Goal: Task Accomplishment & Management: Manage account settings

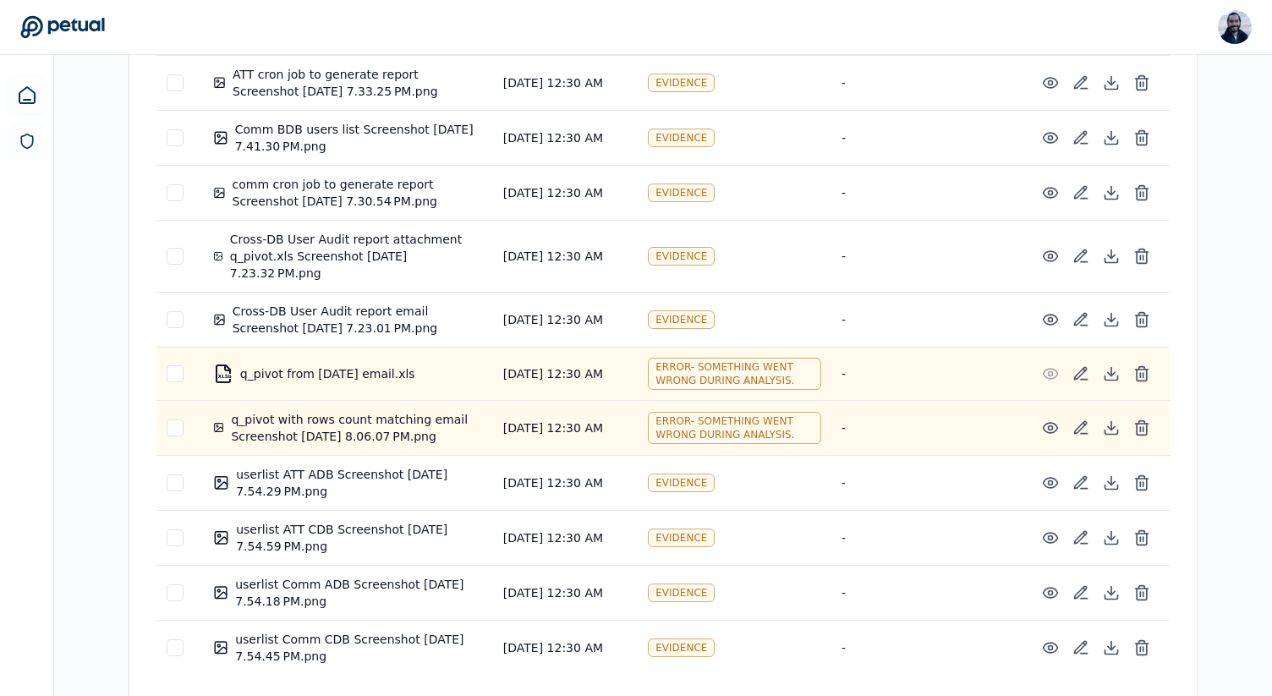
scroll to position [939, 0]
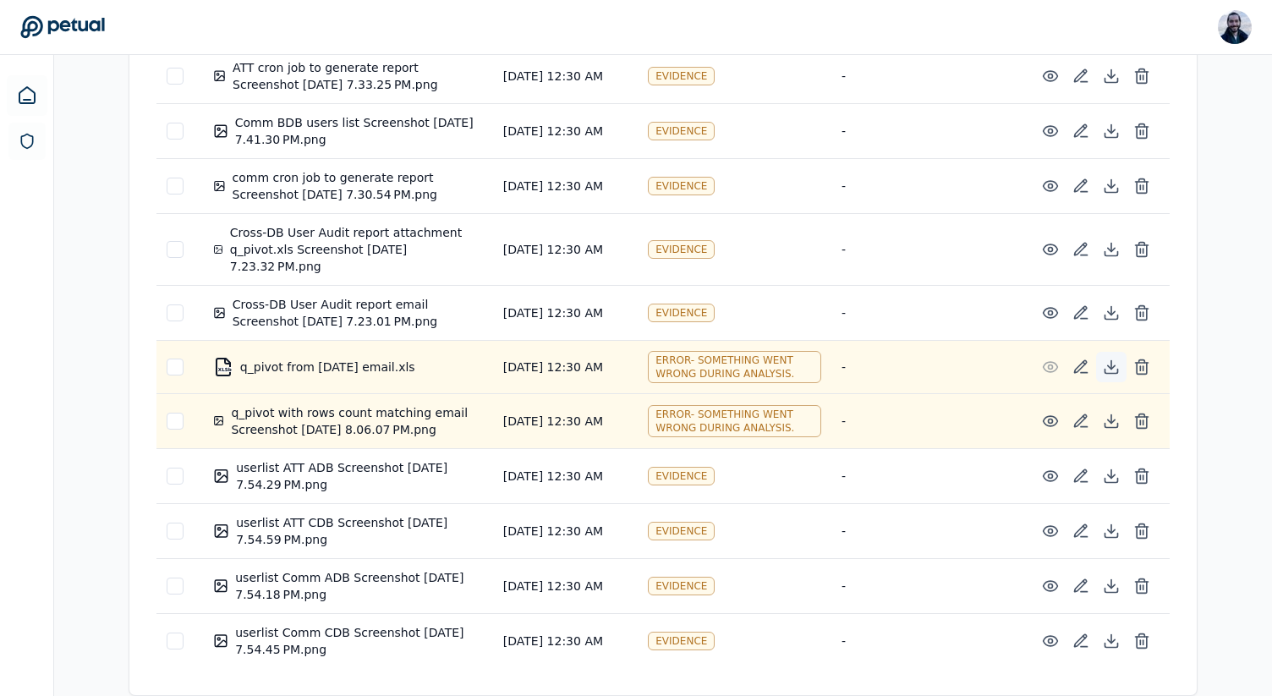
click at [1115, 361] on icon at bounding box center [1111, 367] width 17 height 17
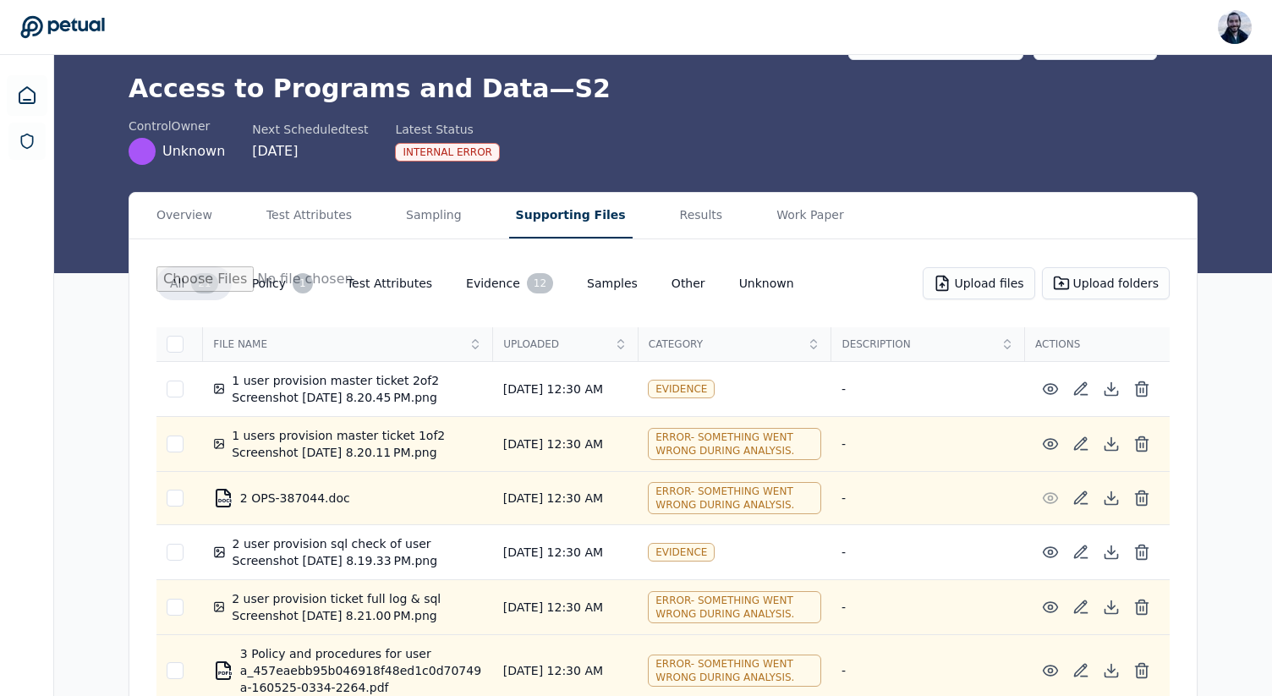
scroll to position [63, 0]
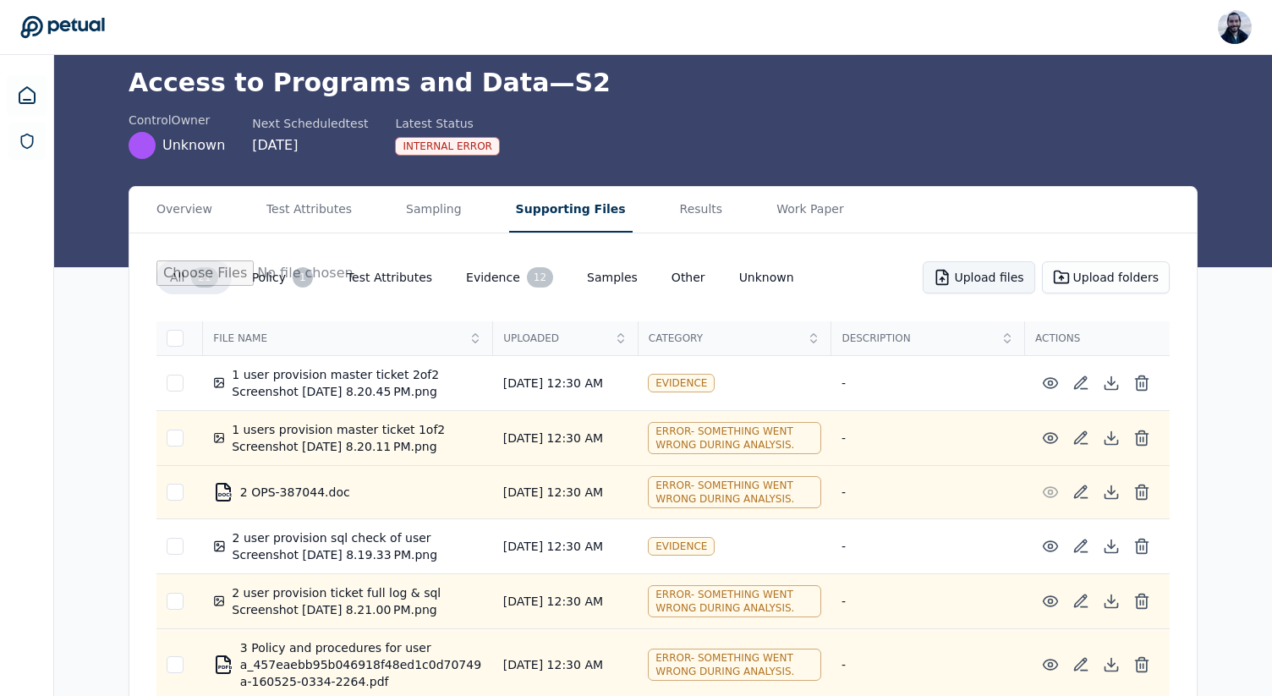
click at [968, 271] on button "Upload files" at bounding box center [979, 277] width 112 height 32
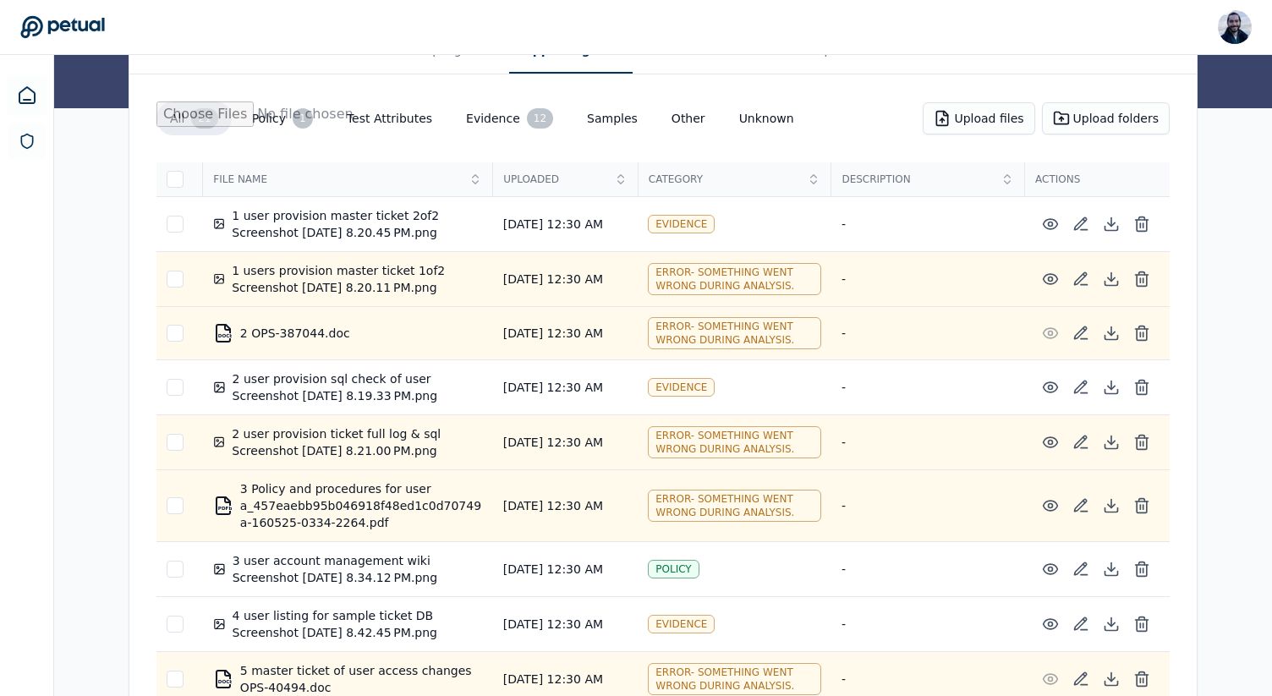
scroll to position [42, 0]
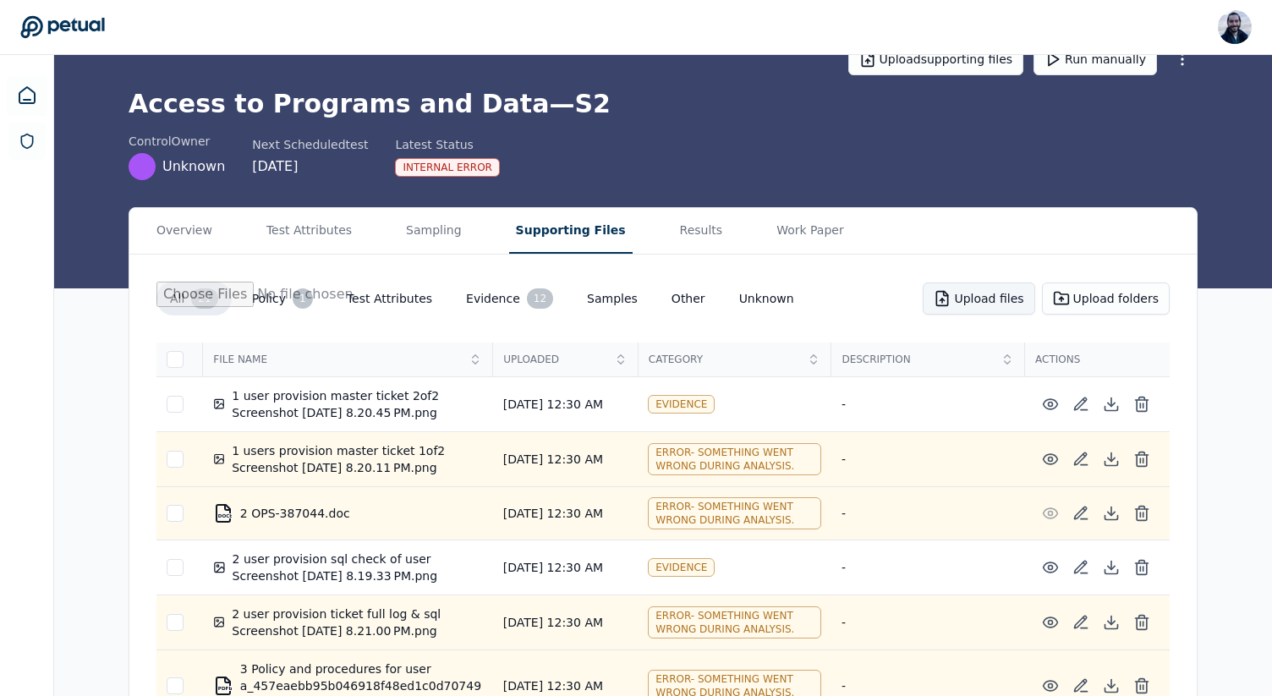
click at [1001, 297] on button "Upload files" at bounding box center [979, 299] width 112 height 32
click at [986, 292] on button "Upload files" at bounding box center [979, 299] width 112 height 32
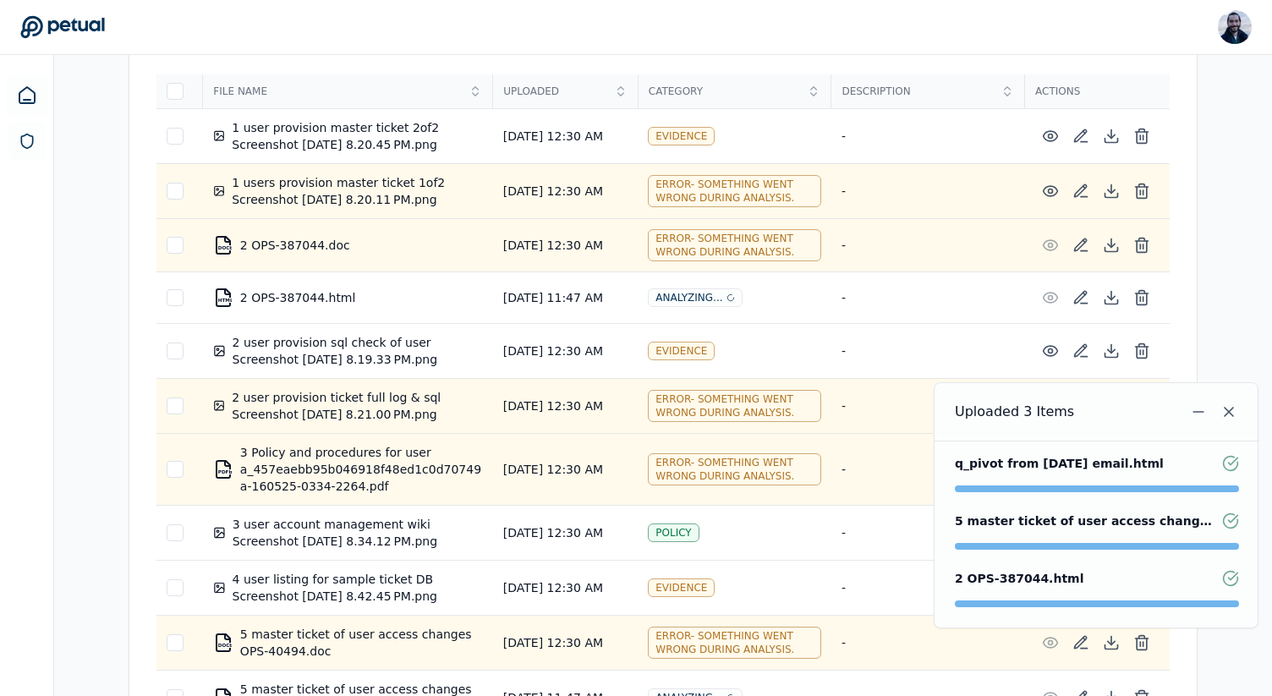
scroll to position [313, 0]
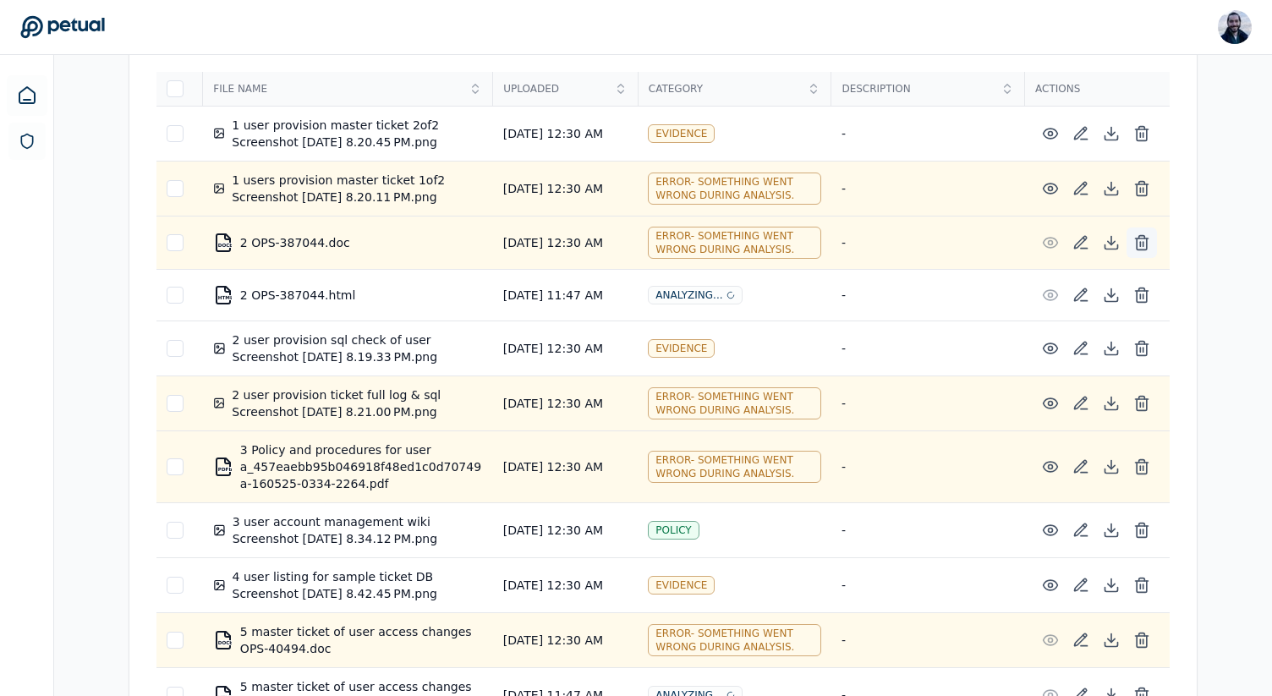
click at [1140, 242] on icon at bounding box center [1142, 242] width 17 height 17
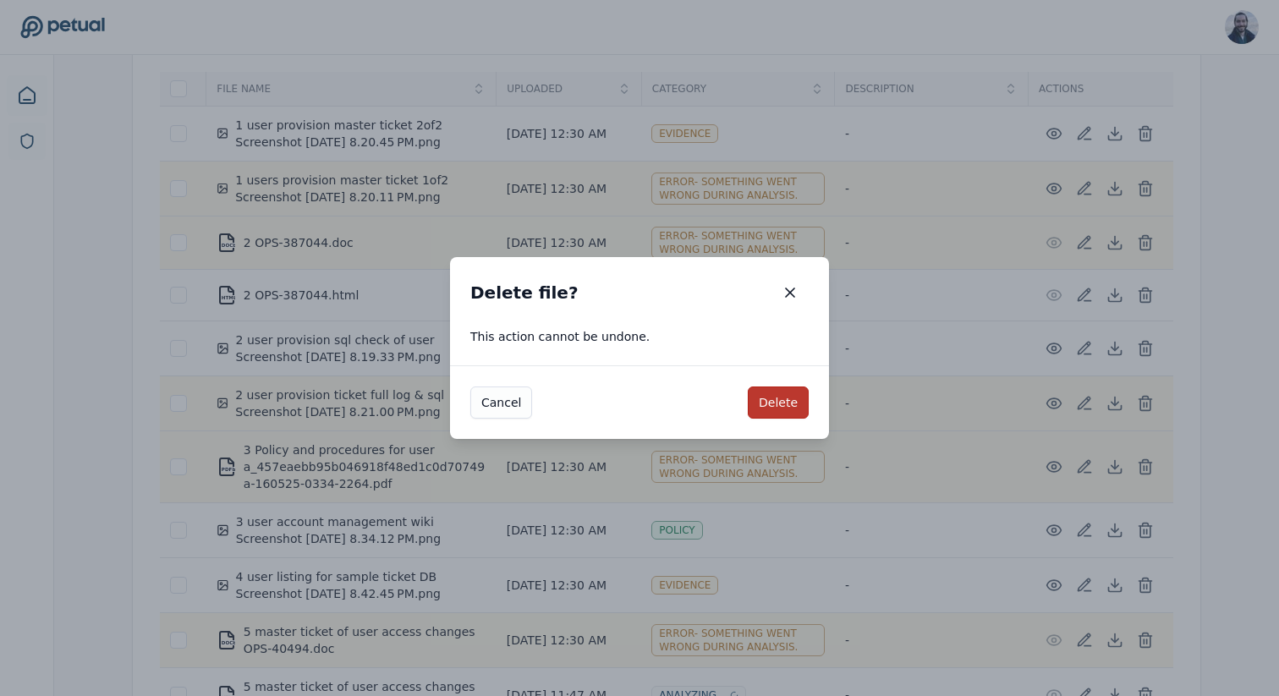
click at [788, 403] on button "Delete" at bounding box center [778, 403] width 61 height 32
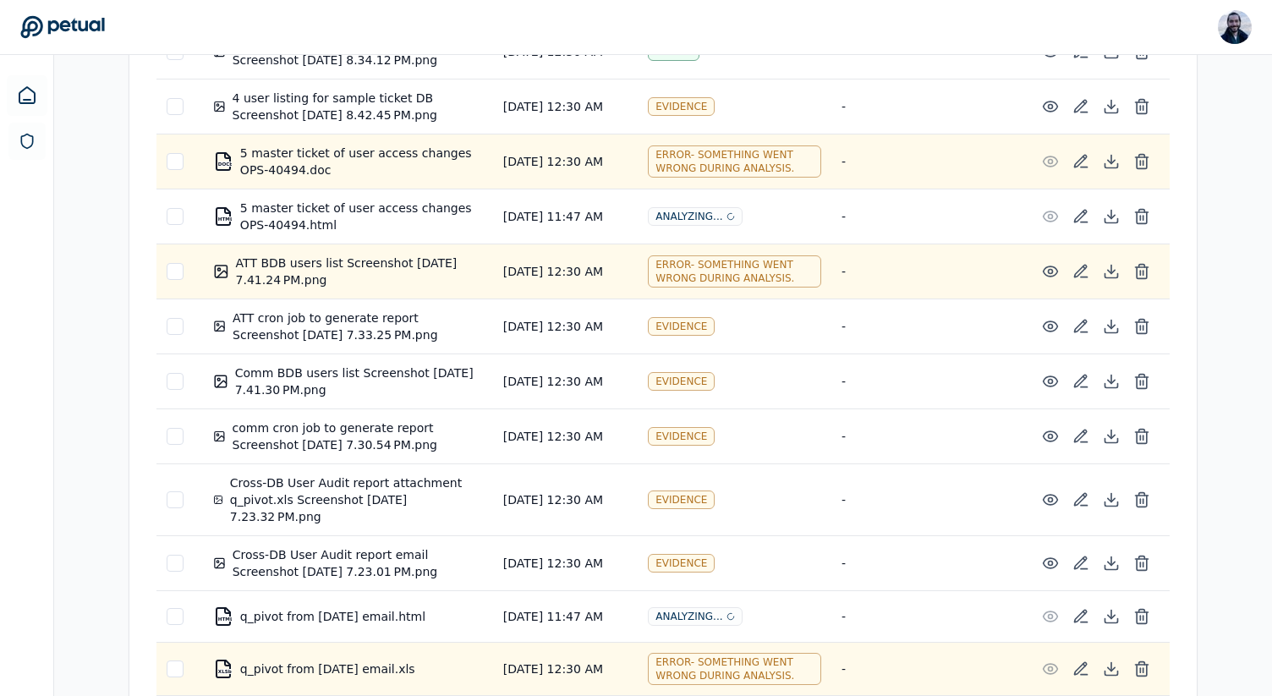
scroll to position [739, 0]
click at [1143, 164] on line at bounding box center [1143, 162] width 0 height 4
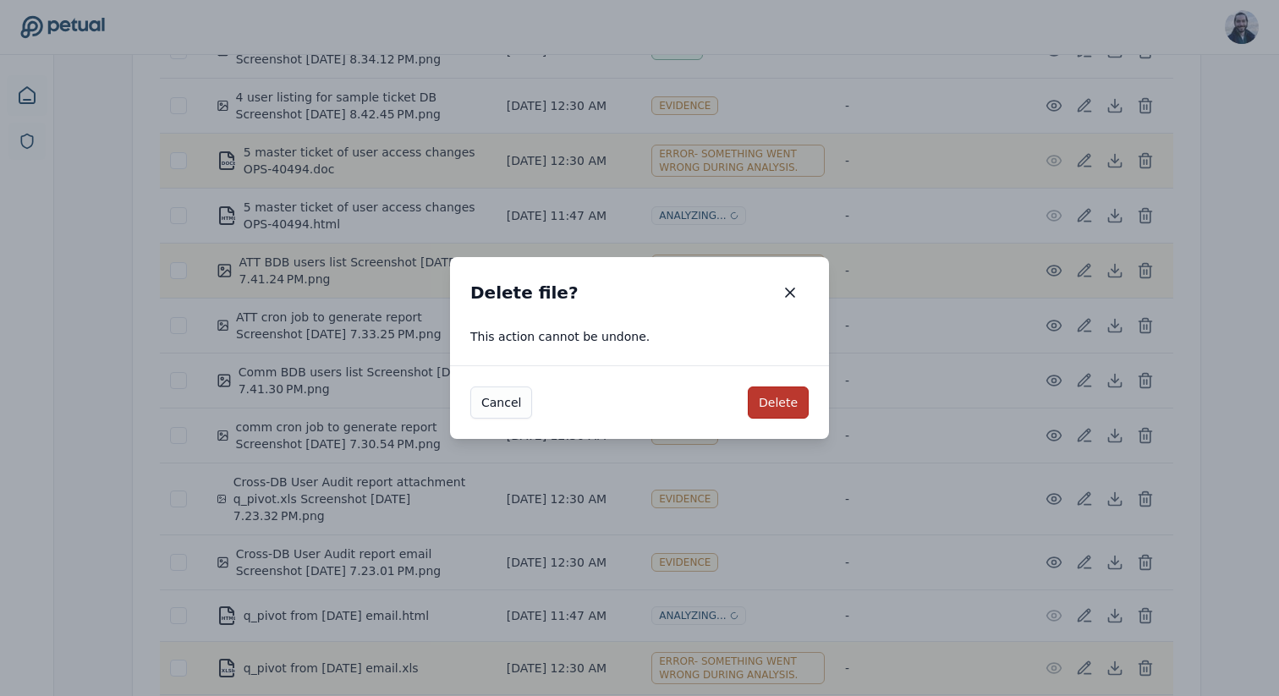
click at [795, 408] on button "Delete" at bounding box center [778, 403] width 61 height 32
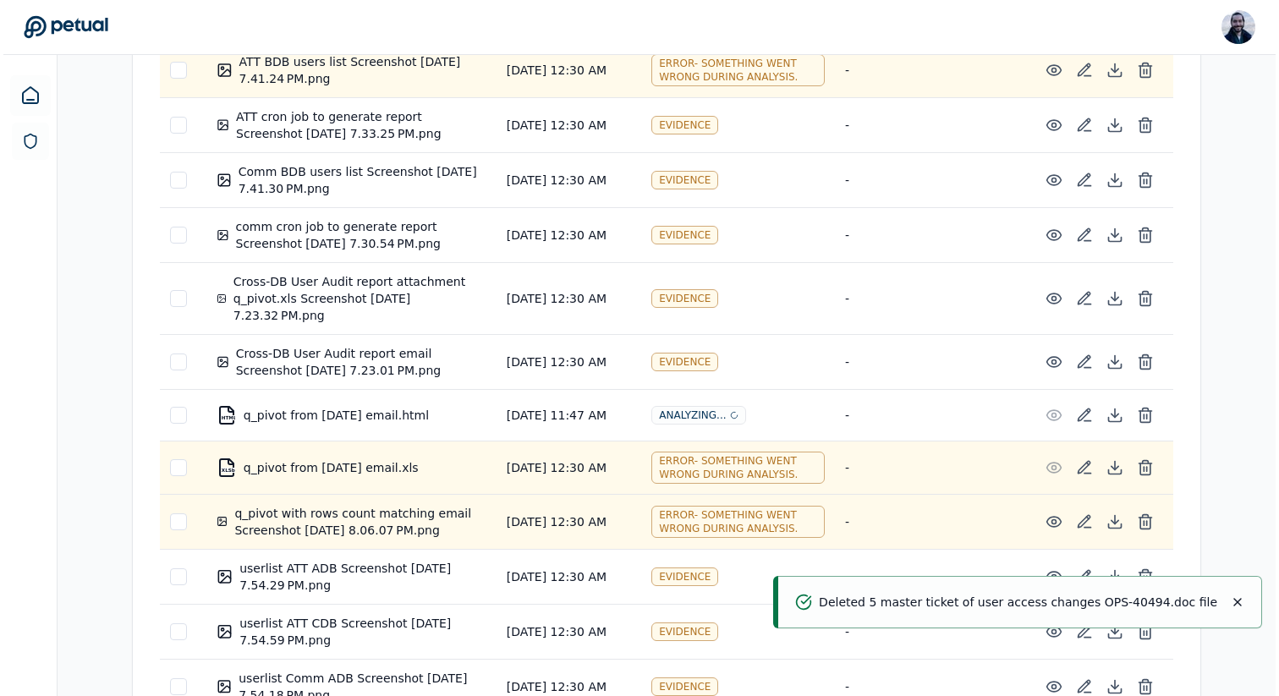
scroll to position [994, 0]
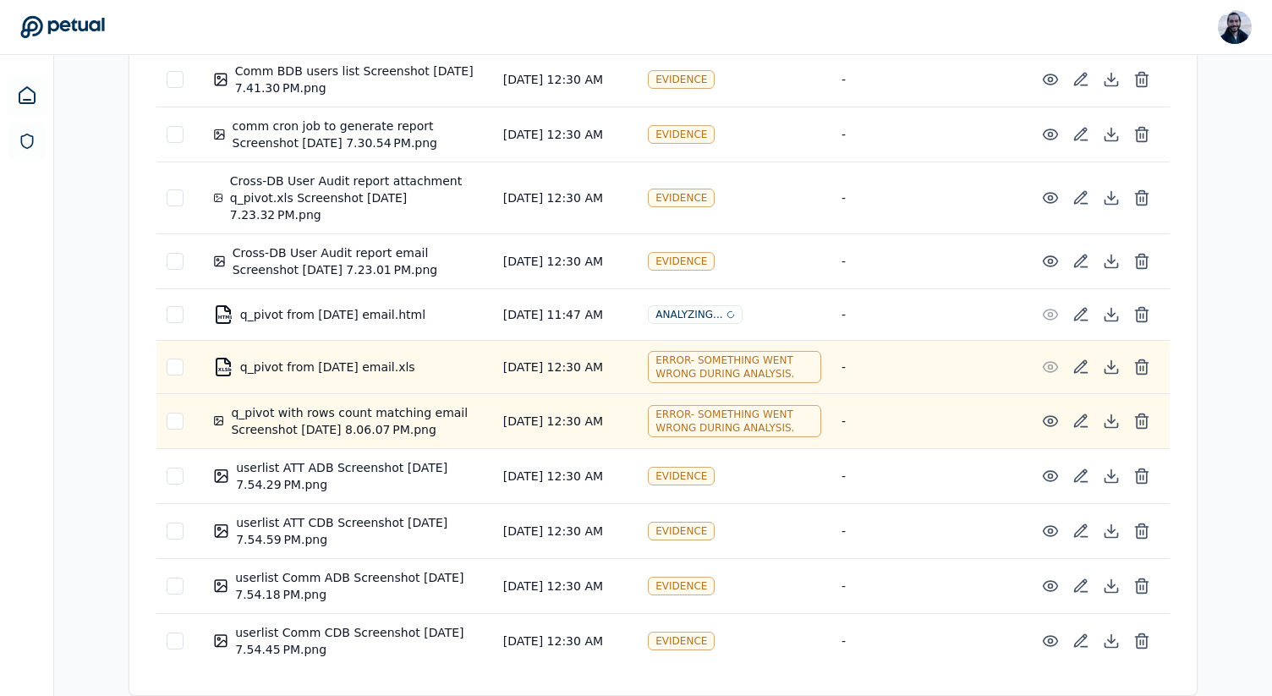
click at [1149, 367] on icon at bounding box center [1142, 367] width 17 height 17
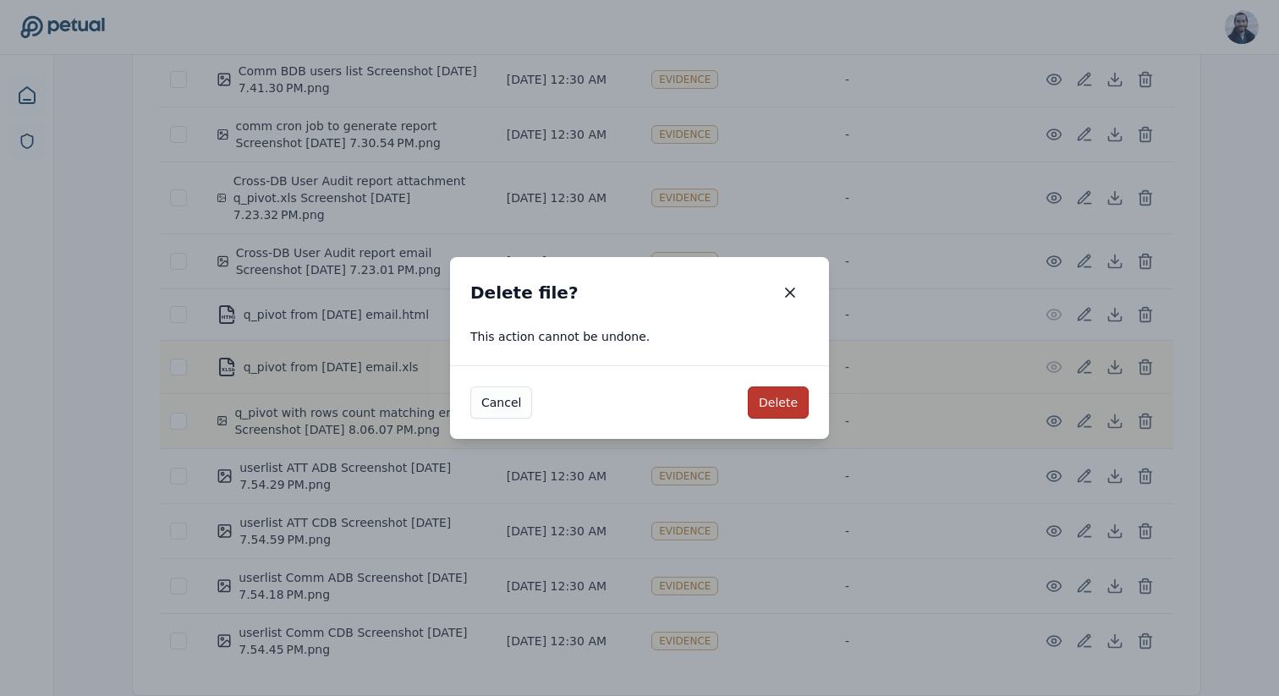
click at [761, 403] on button "Delete" at bounding box center [778, 403] width 61 height 32
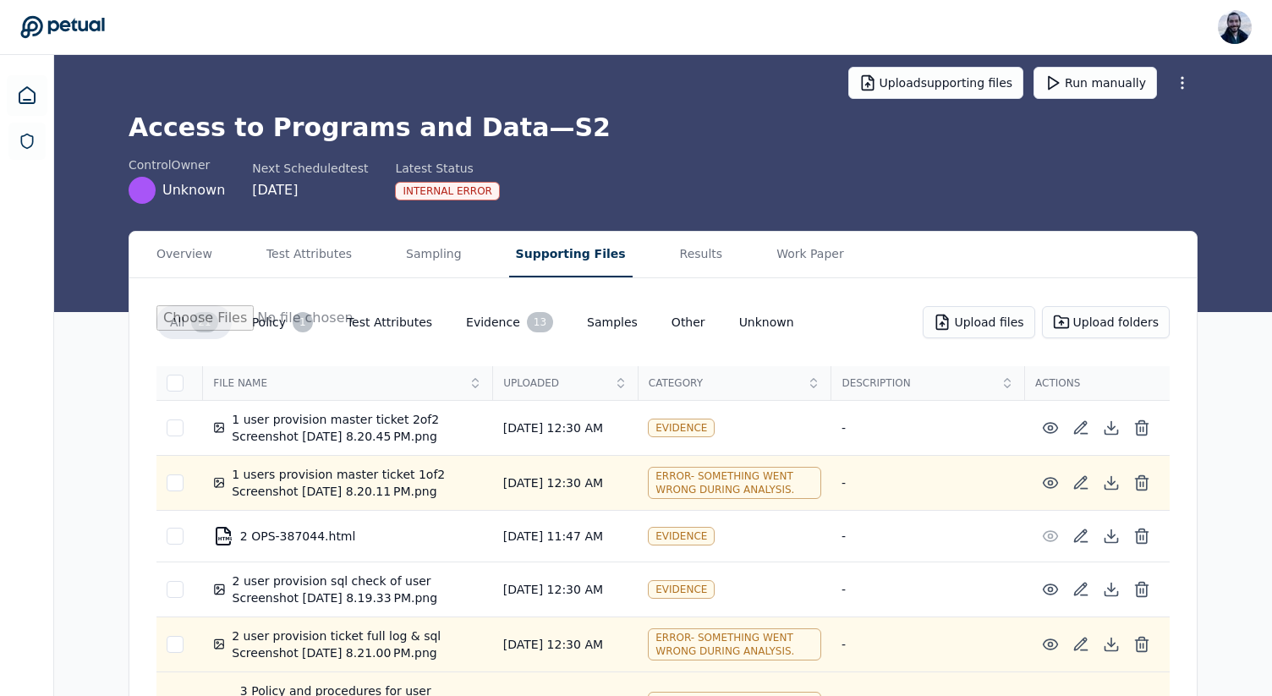
scroll to position [0, 0]
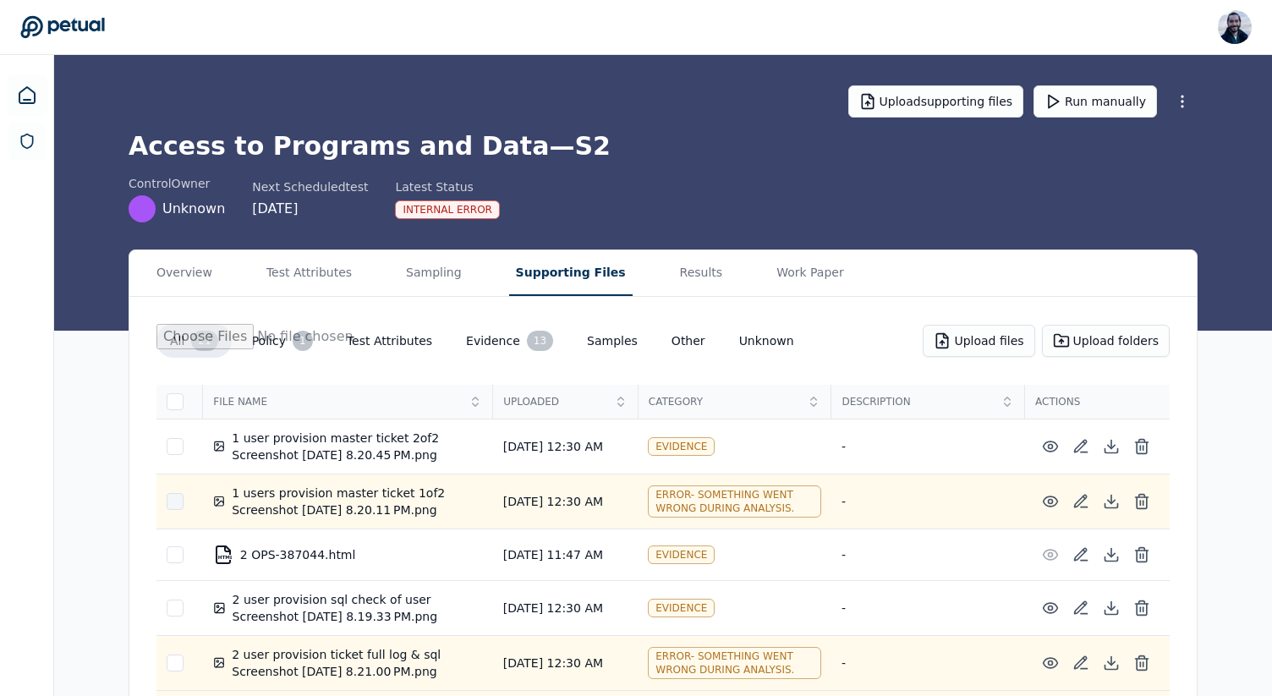
click at [175, 501] on div at bounding box center [175, 501] width 17 height 17
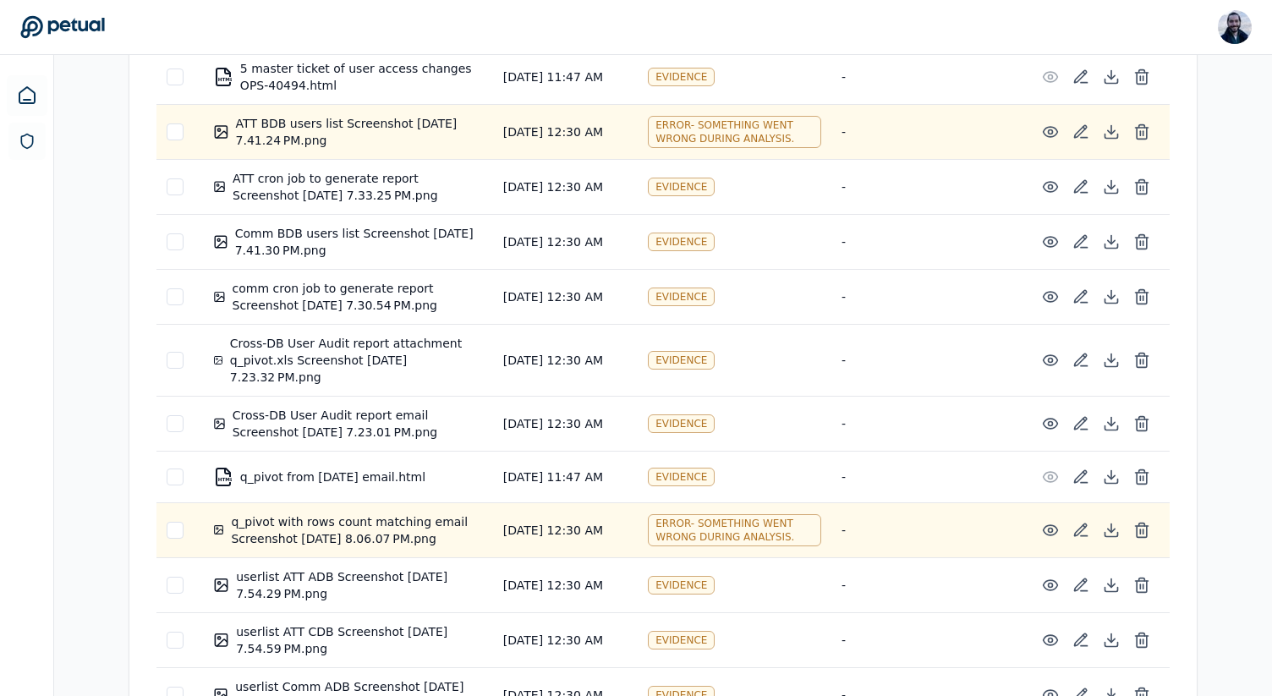
scroll to position [939, 0]
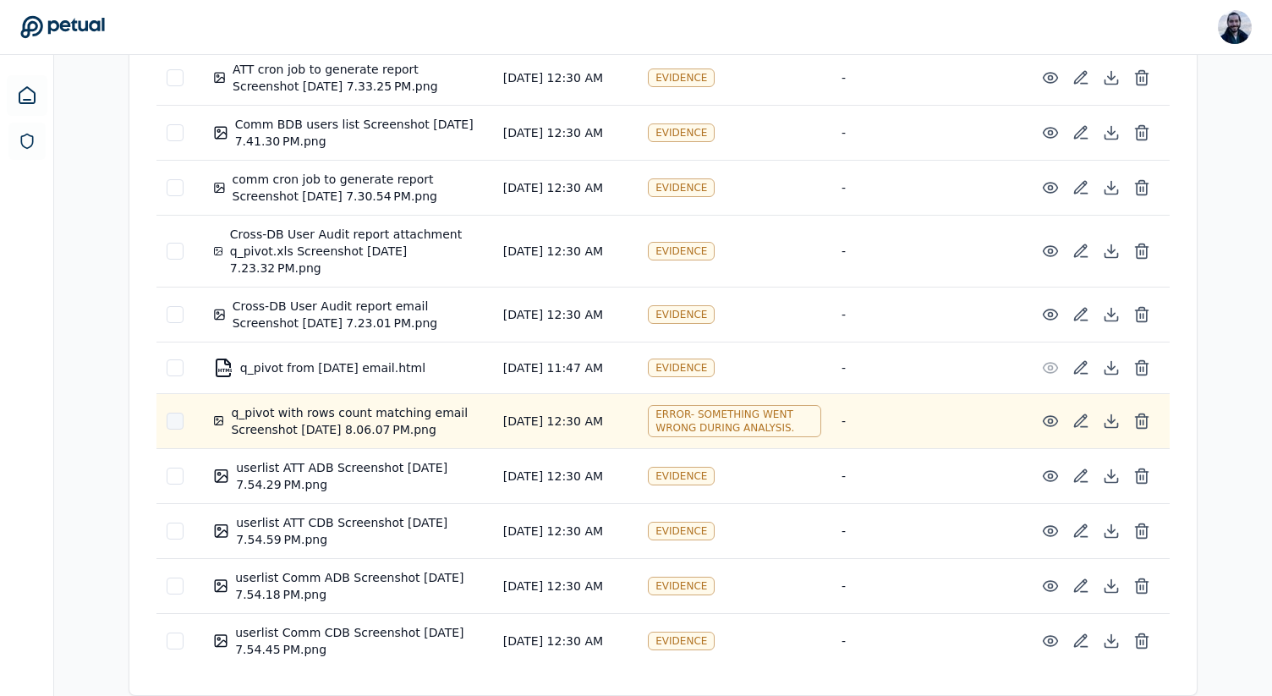
click at [177, 420] on div at bounding box center [175, 421] width 17 height 17
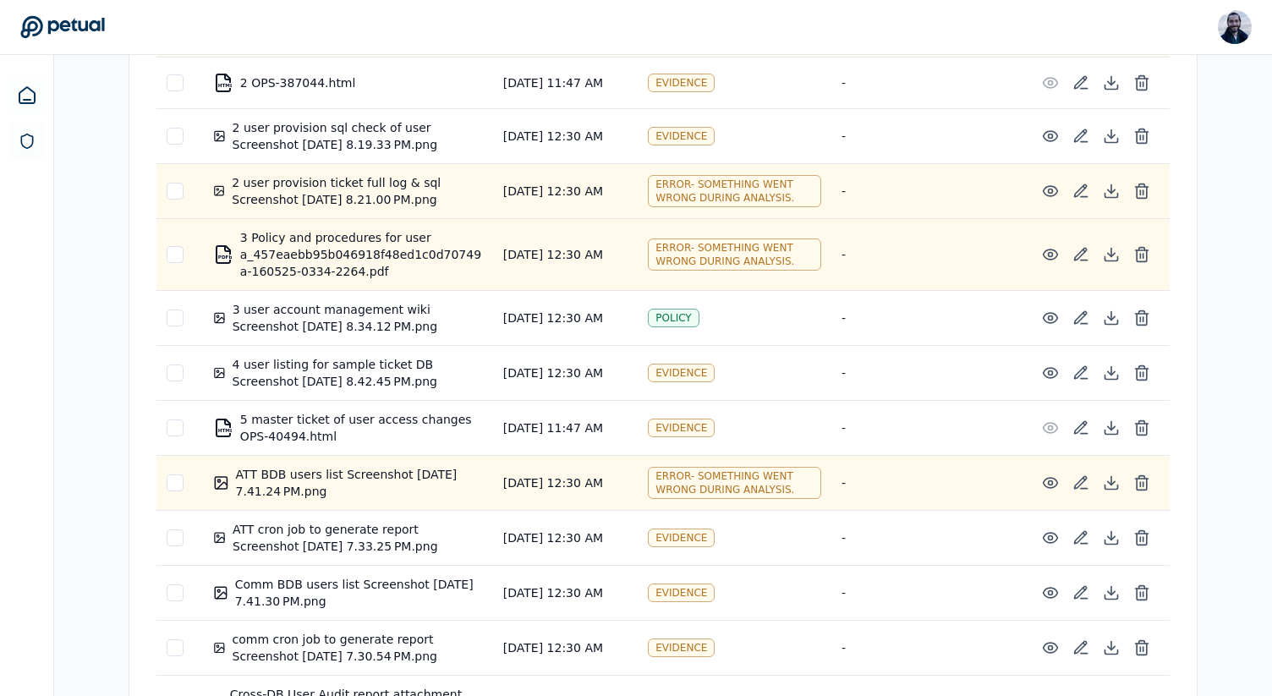
scroll to position [440, 0]
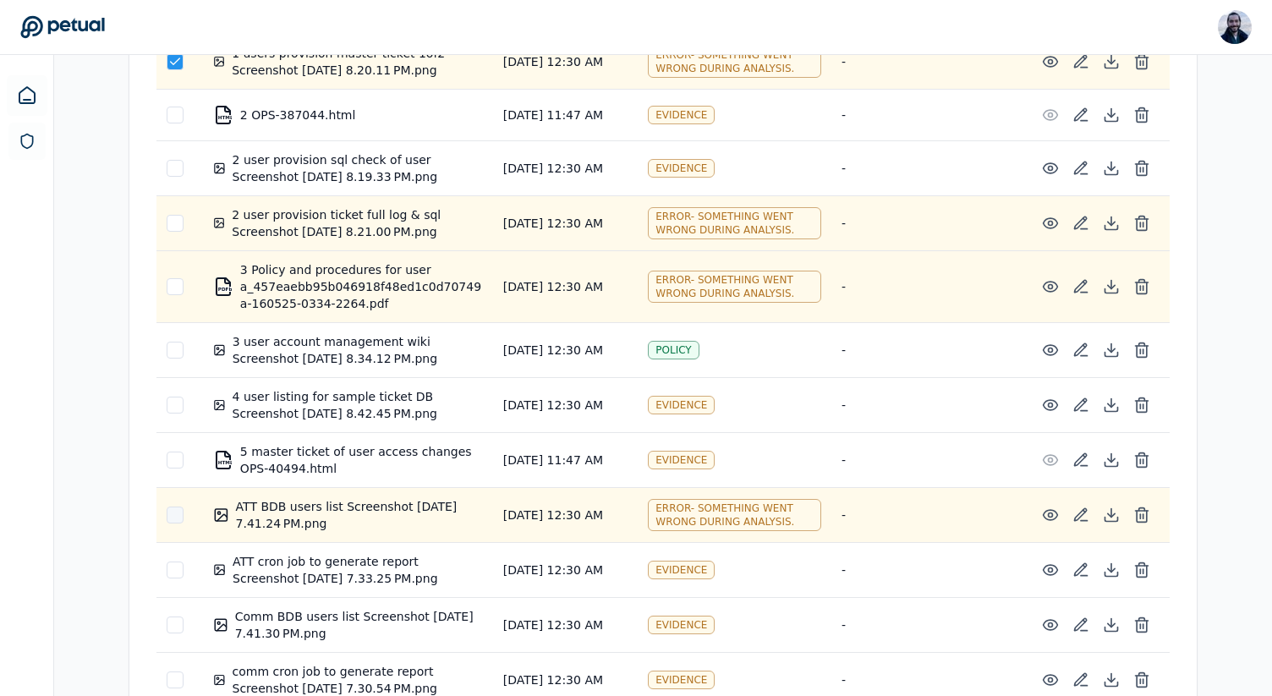
click at [176, 517] on div at bounding box center [175, 515] width 17 height 17
click at [173, 289] on div at bounding box center [175, 286] width 17 height 17
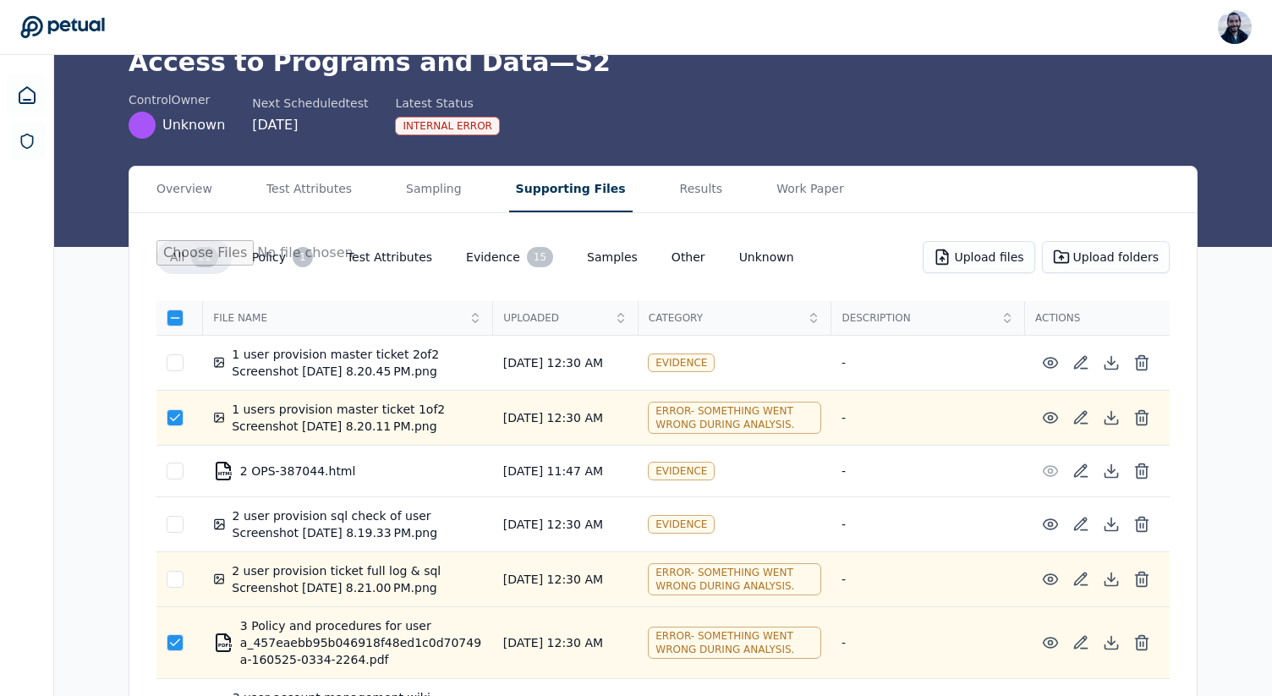
scroll to position [86, 0]
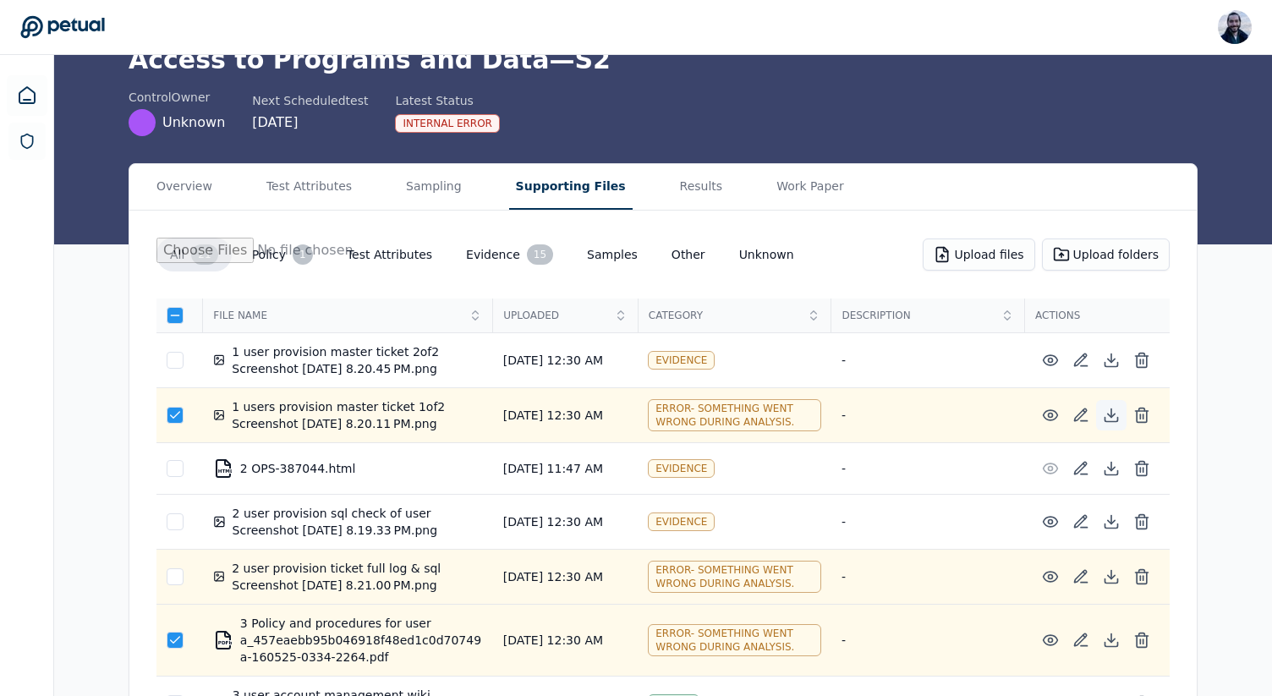
click at [1113, 420] on icon at bounding box center [1111, 415] width 17 height 17
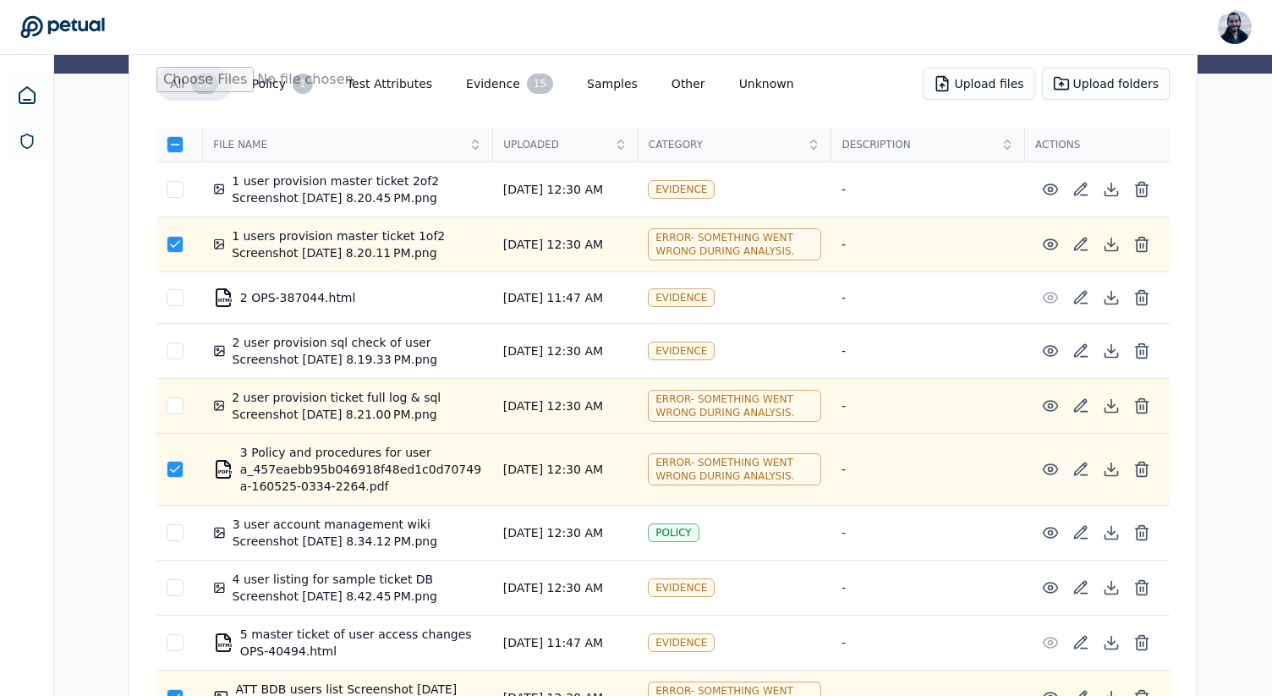
scroll to position [284, 0]
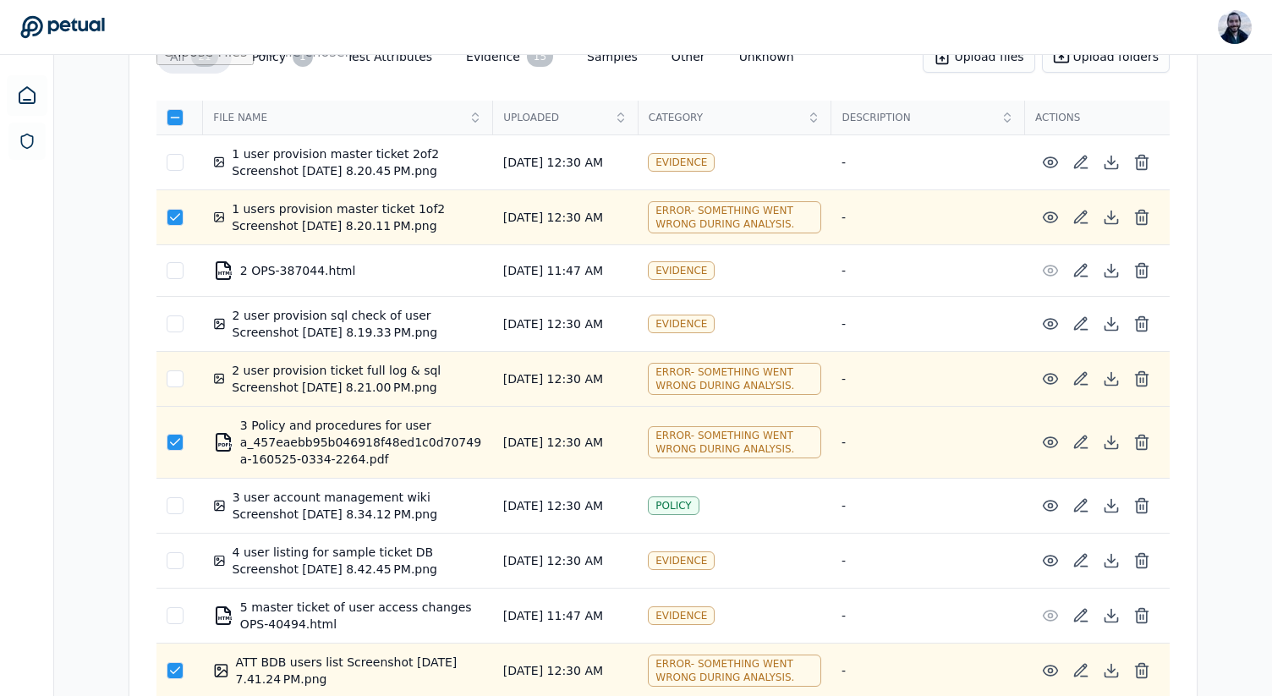
click at [1111, 385] on icon at bounding box center [1111, 379] width 17 height 17
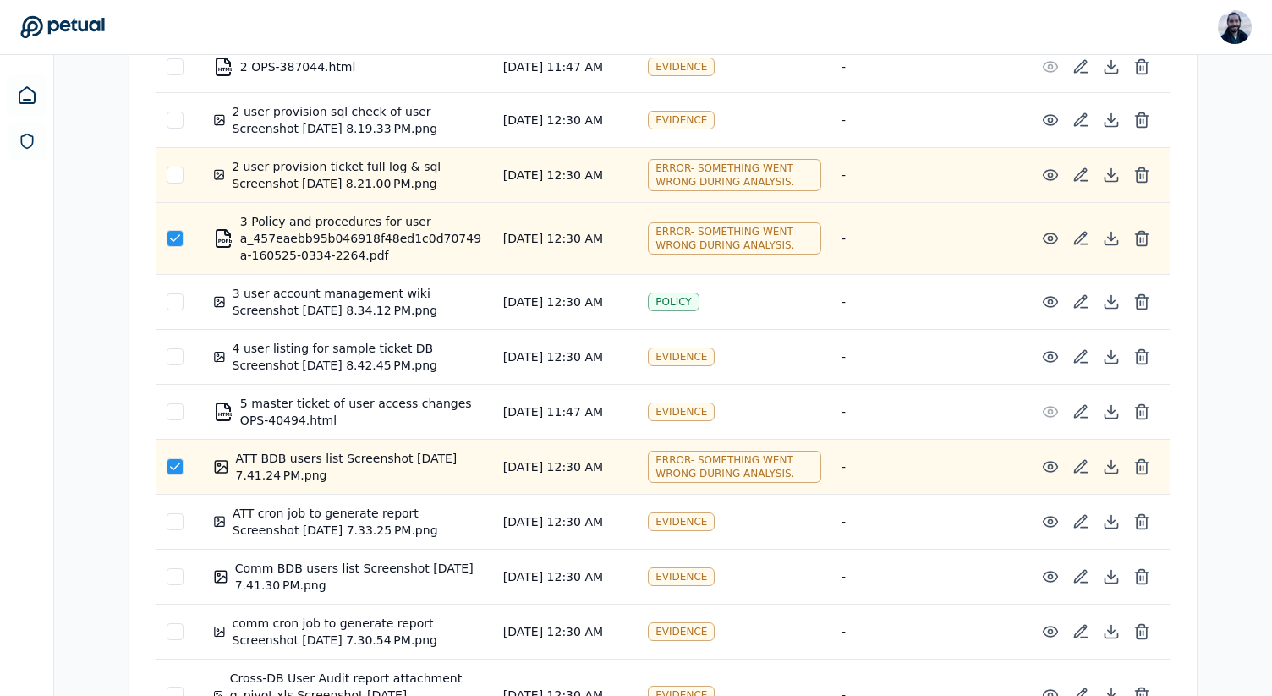
scroll to position [497, 0]
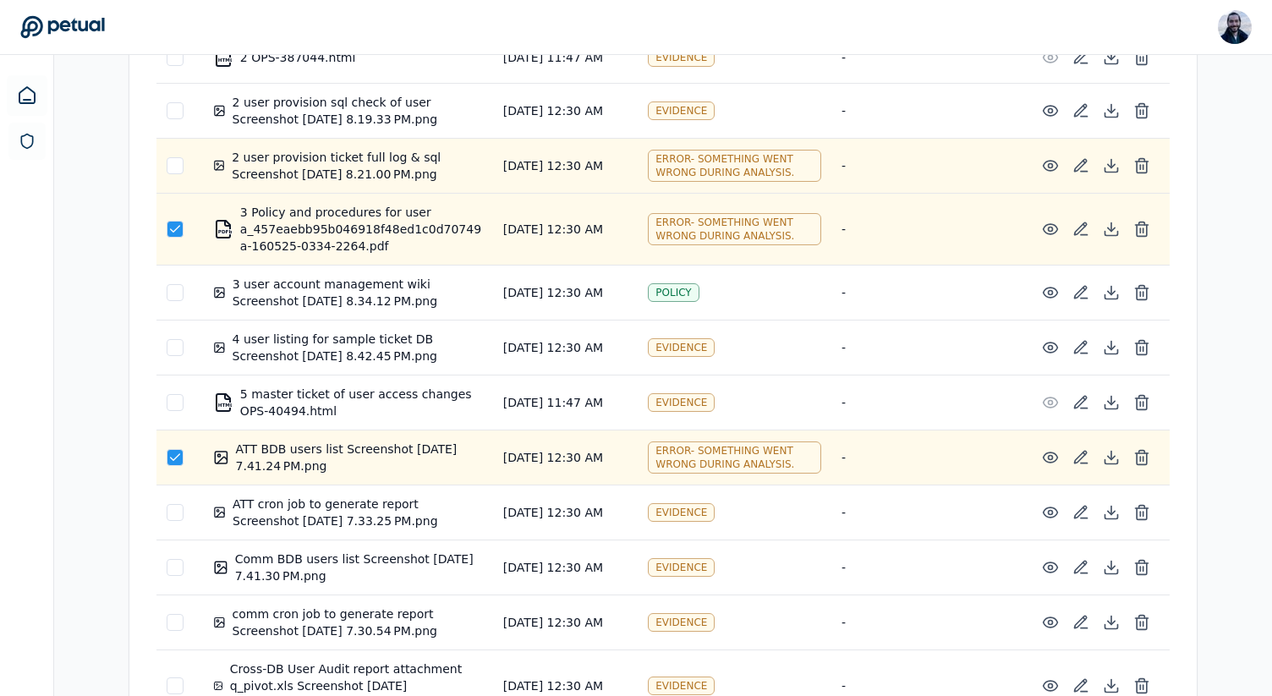
click at [1112, 231] on icon at bounding box center [1110, 229] width 7 height 3
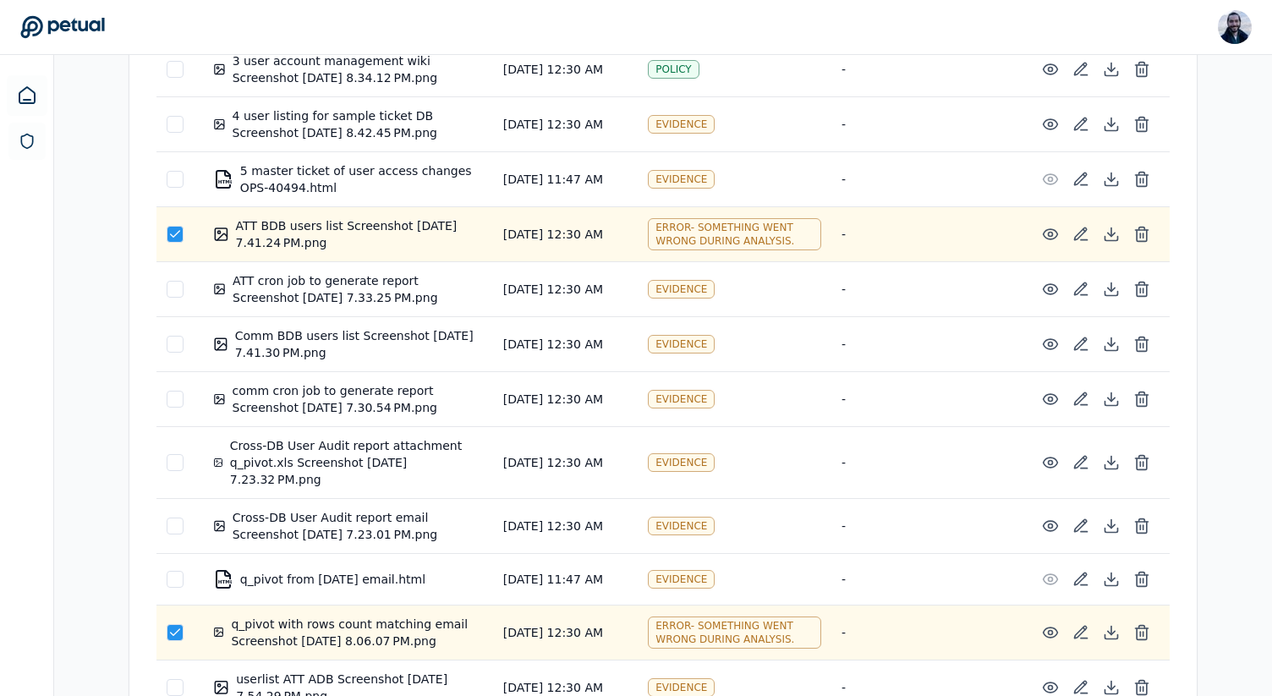
scroll to position [731, 0]
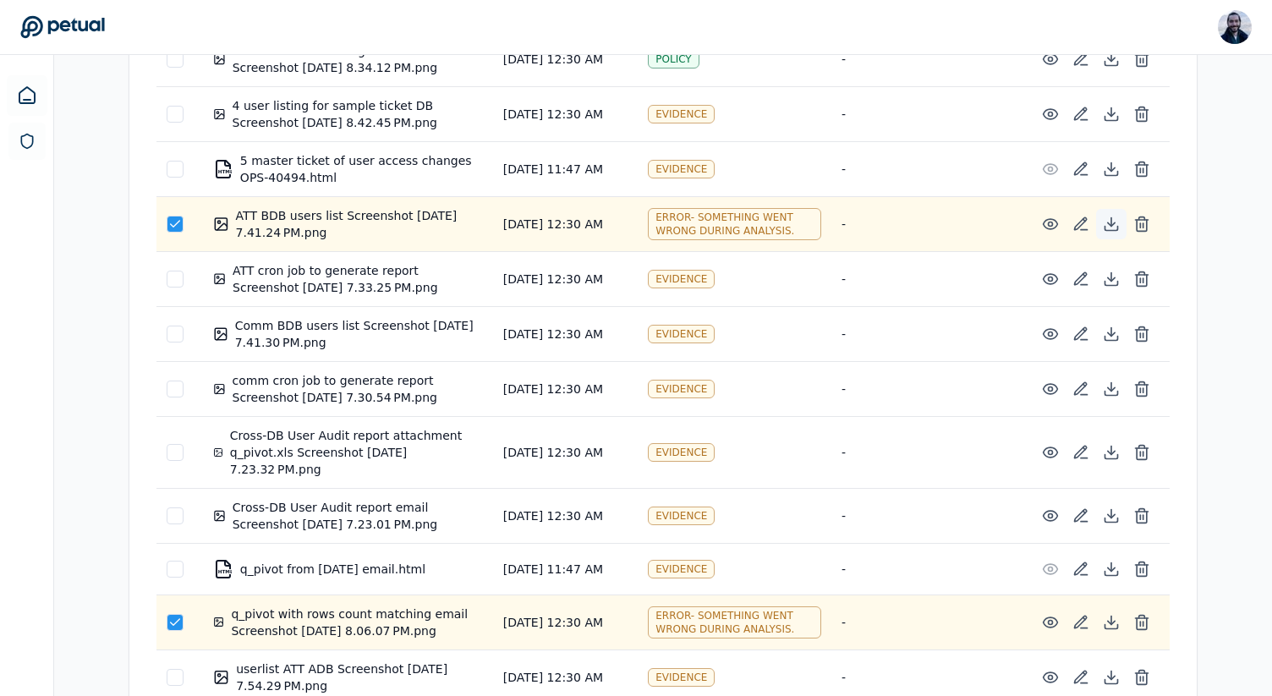
click at [1107, 228] on icon at bounding box center [1111, 224] width 17 height 17
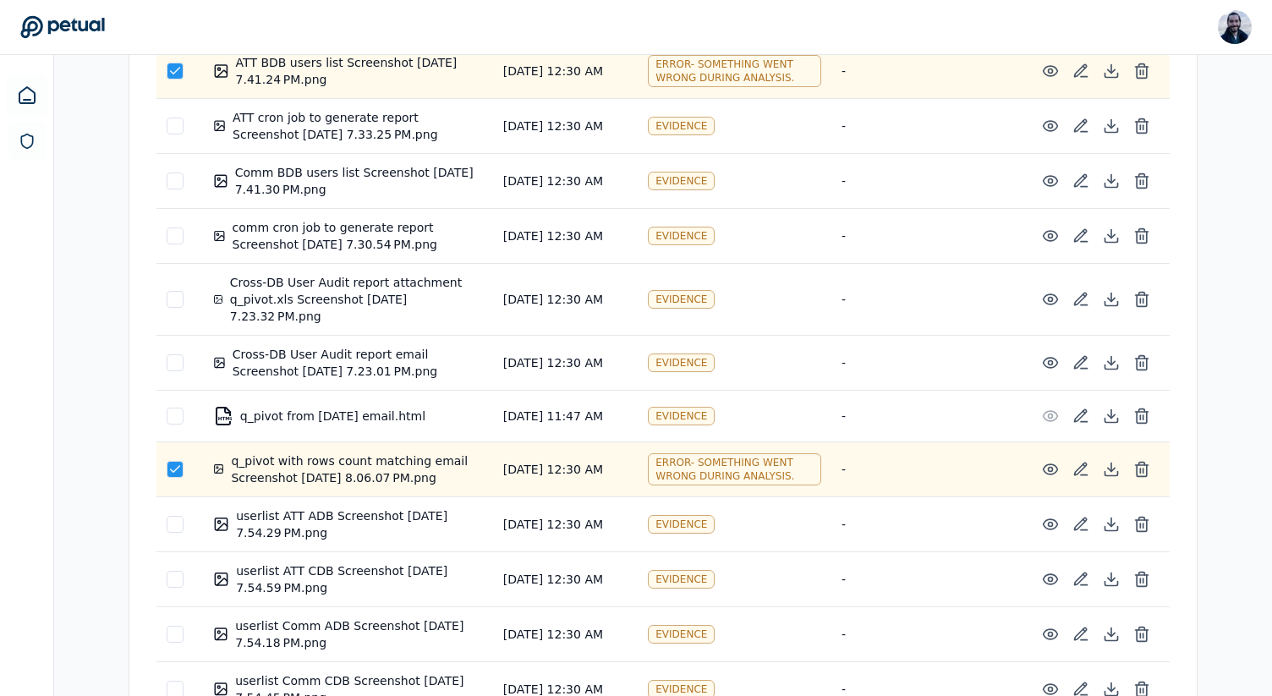
scroll to position [939, 0]
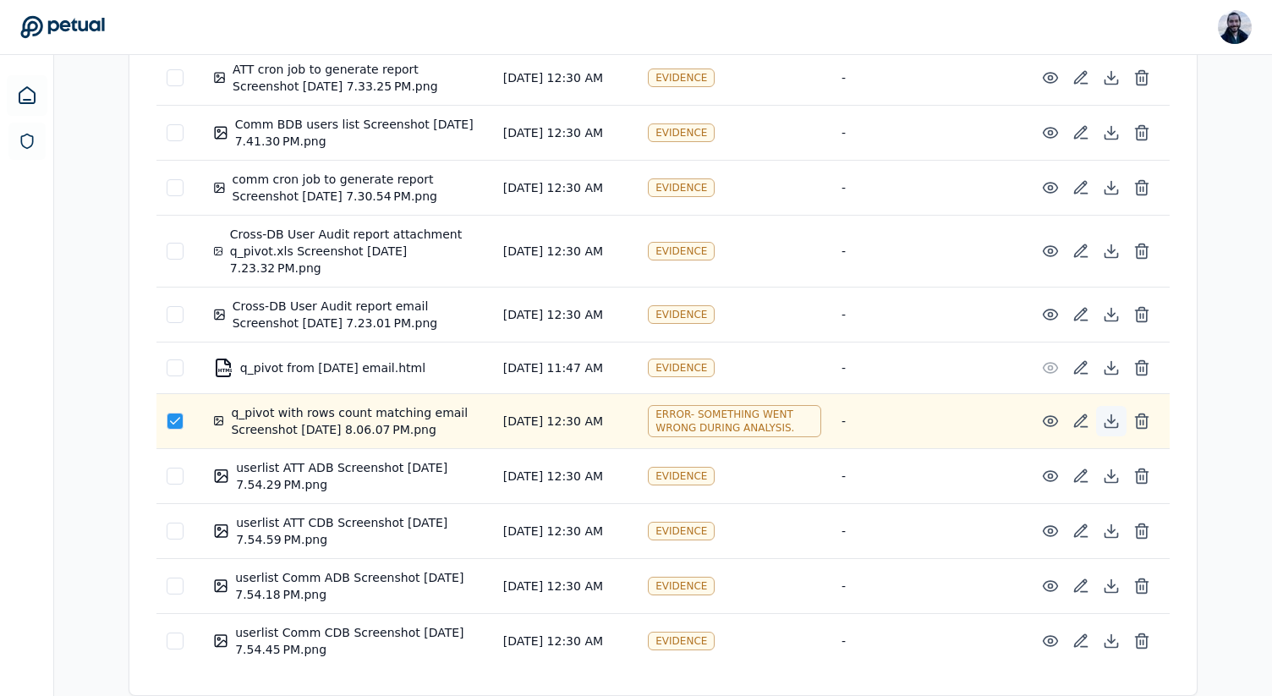
click at [1105, 419] on icon at bounding box center [1111, 421] width 17 height 17
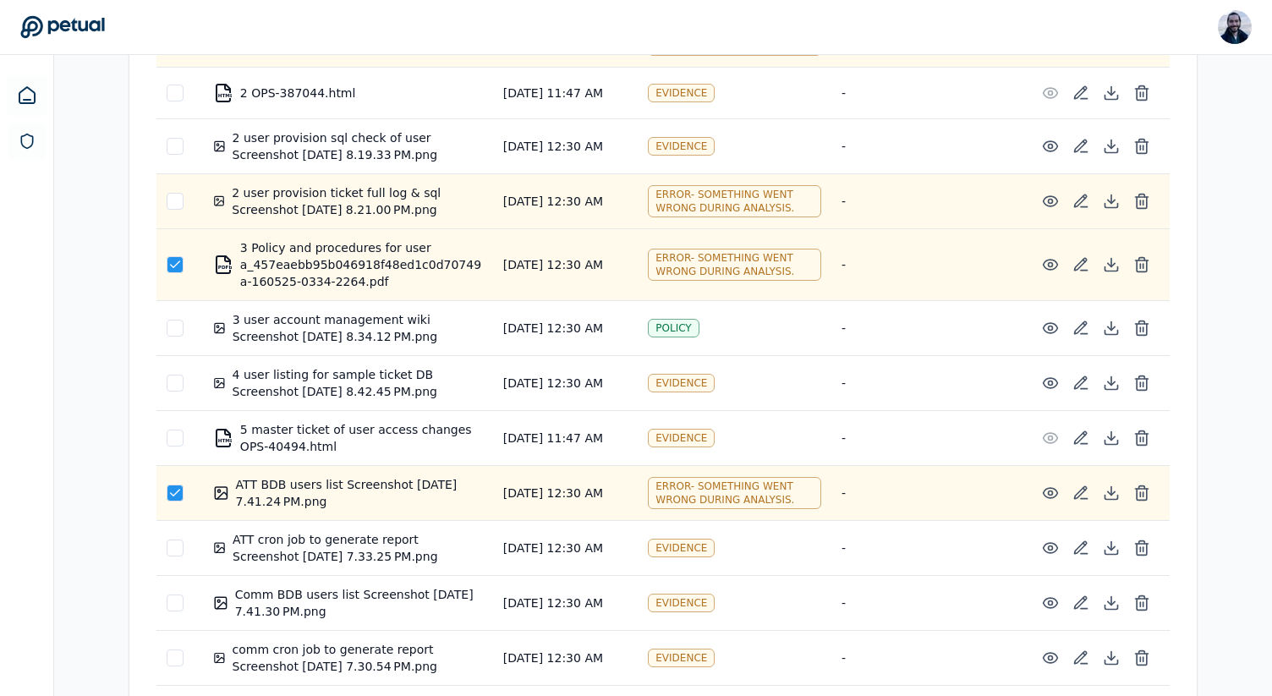
scroll to position [453, 0]
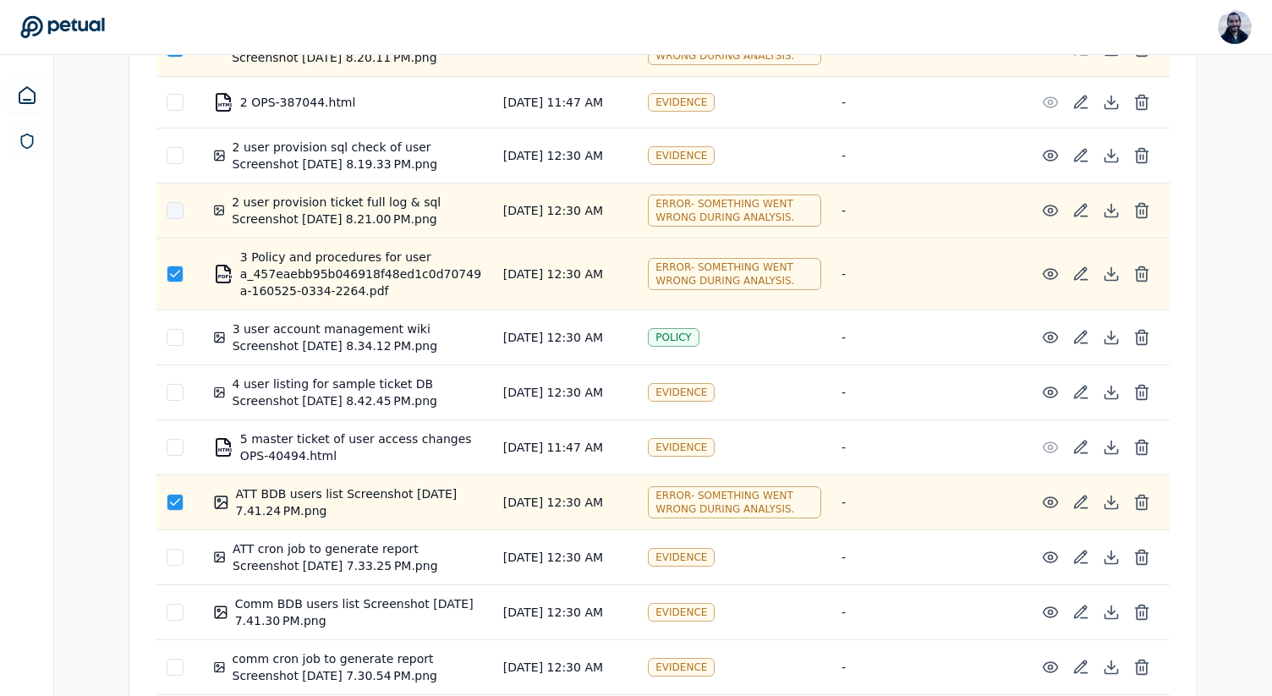
click at [170, 208] on div at bounding box center [175, 210] width 17 height 17
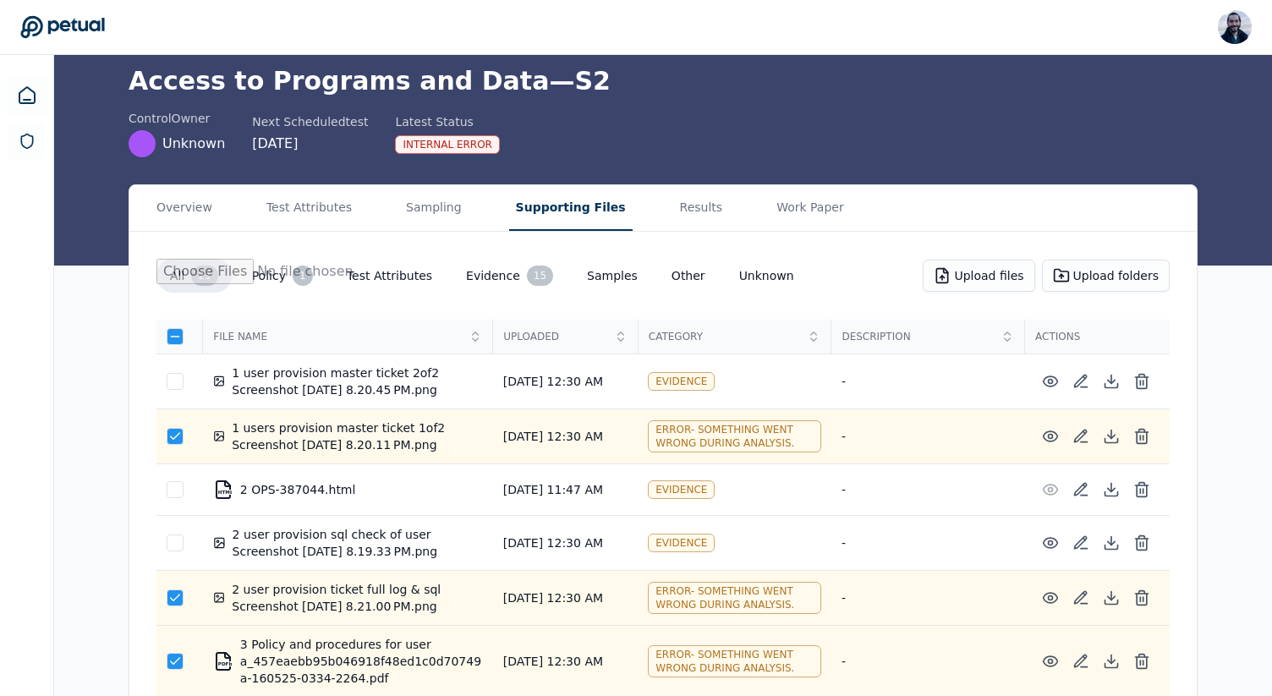
scroll to position [62, 0]
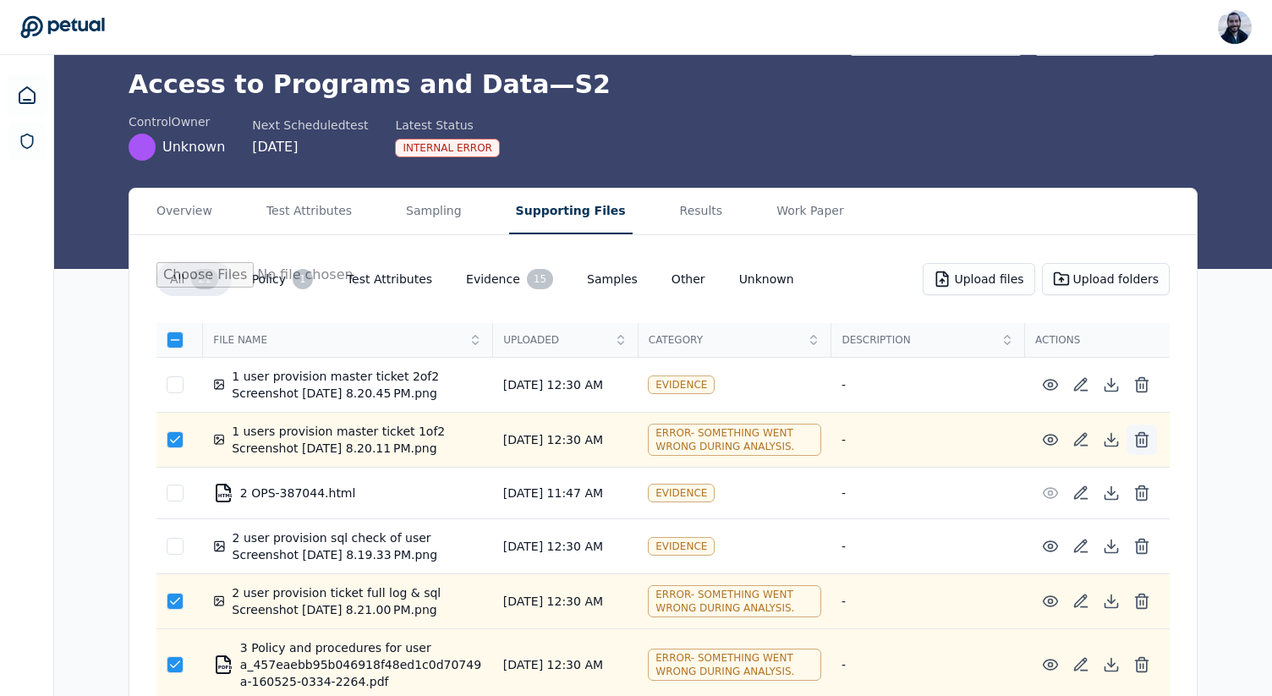
click at [1156, 443] on button at bounding box center [1142, 440] width 30 height 30
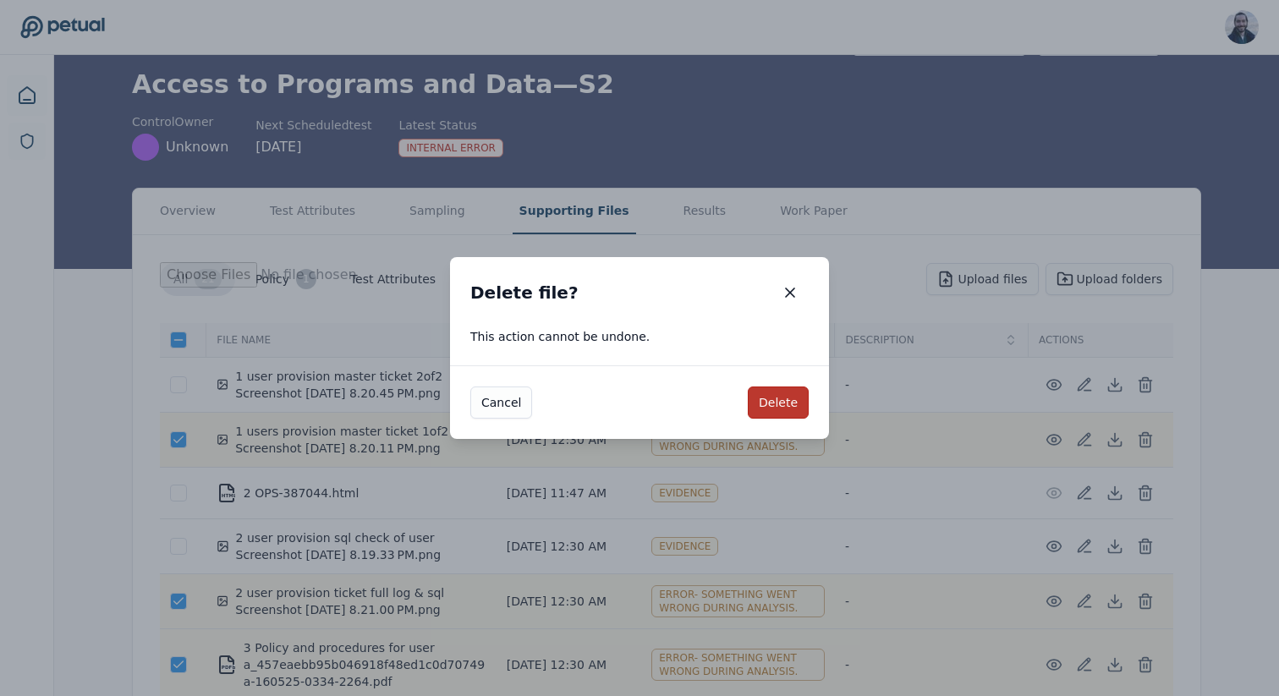
click at [786, 404] on button "Delete" at bounding box center [778, 403] width 61 height 32
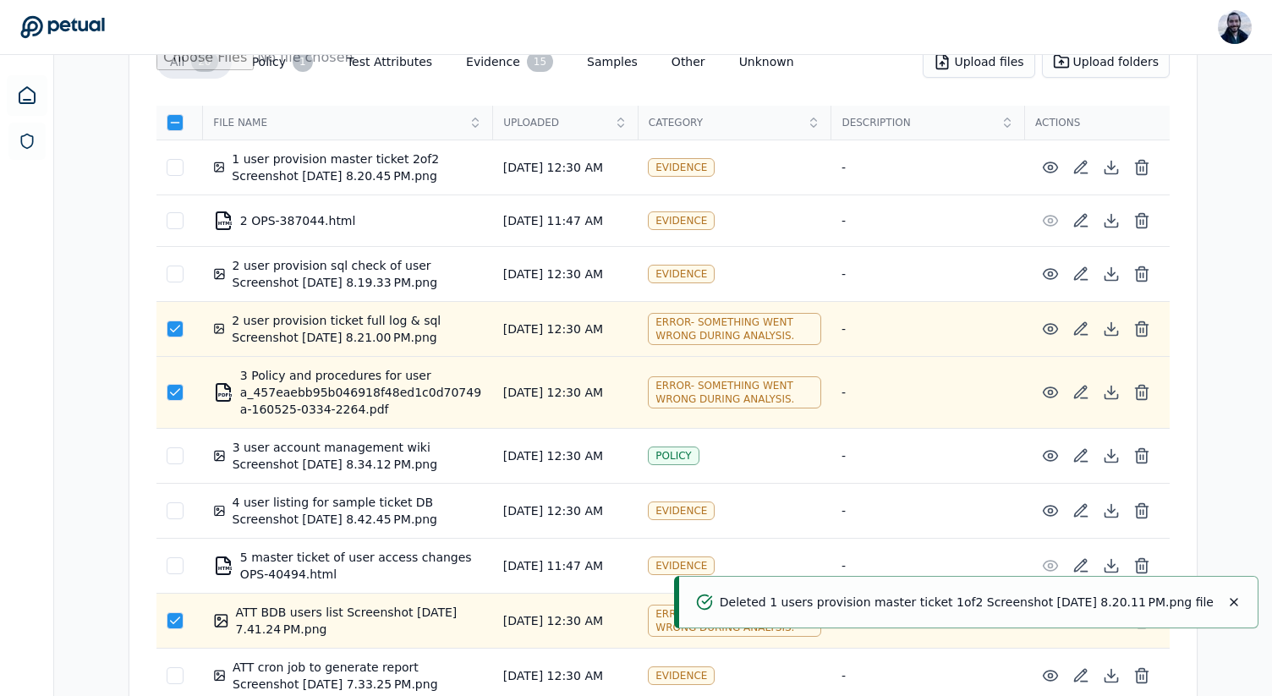
scroll to position [299, 0]
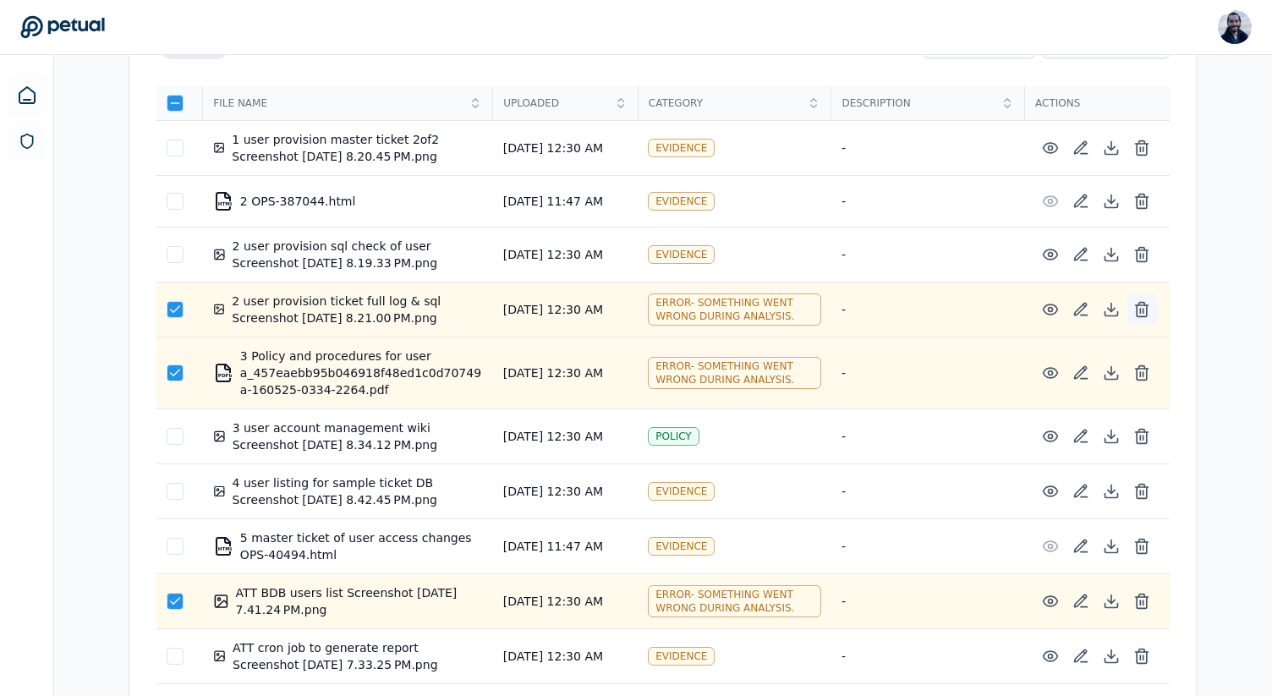
click at [1143, 313] on line at bounding box center [1143, 311] width 0 height 4
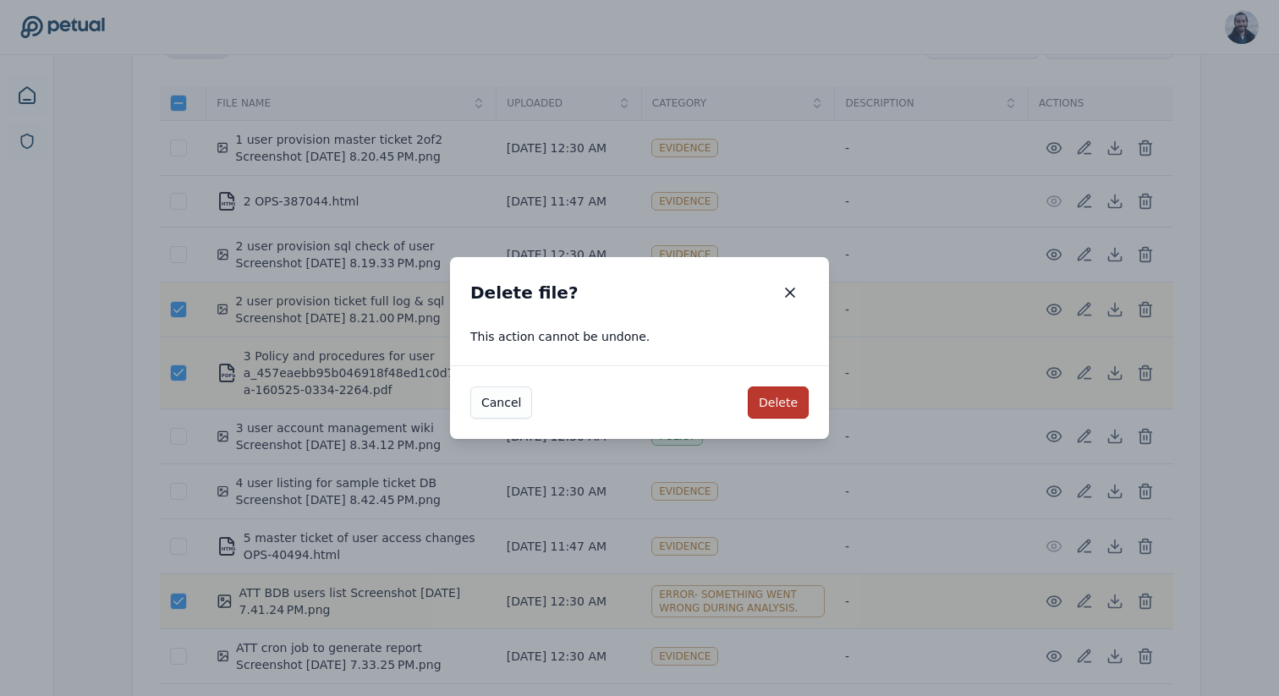
click at [784, 403] on button "Delete" at bounding box center [778, 403] width 61 height 32
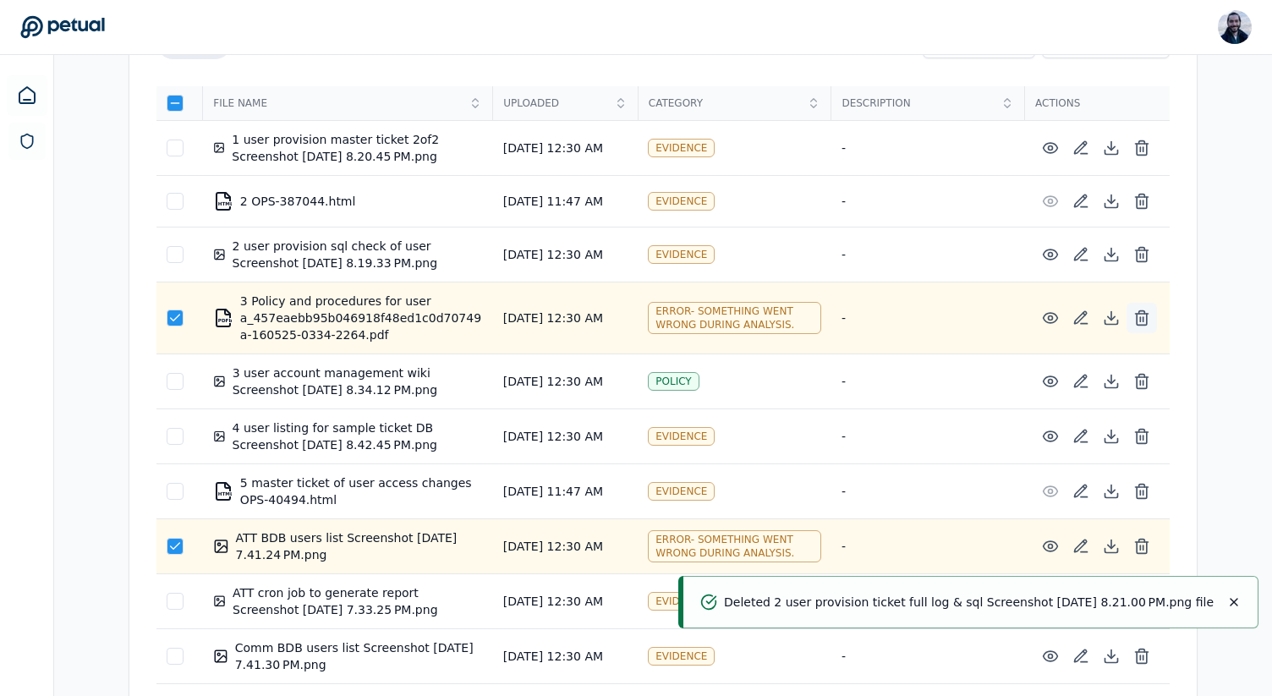
click at [1142, 318] on icon at bounding box center [1142, 318] width 17 height 17
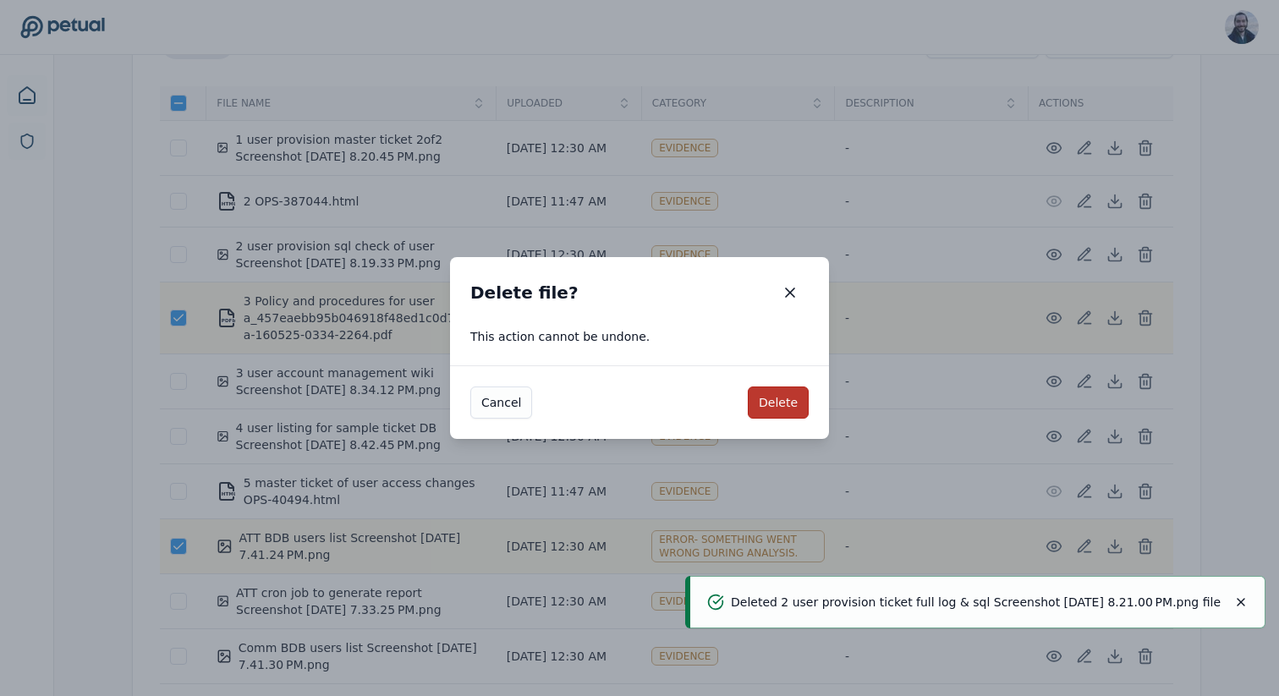
click at [775, 405] on button "Delete" at bounding box center [778, 403] width 61 height 32
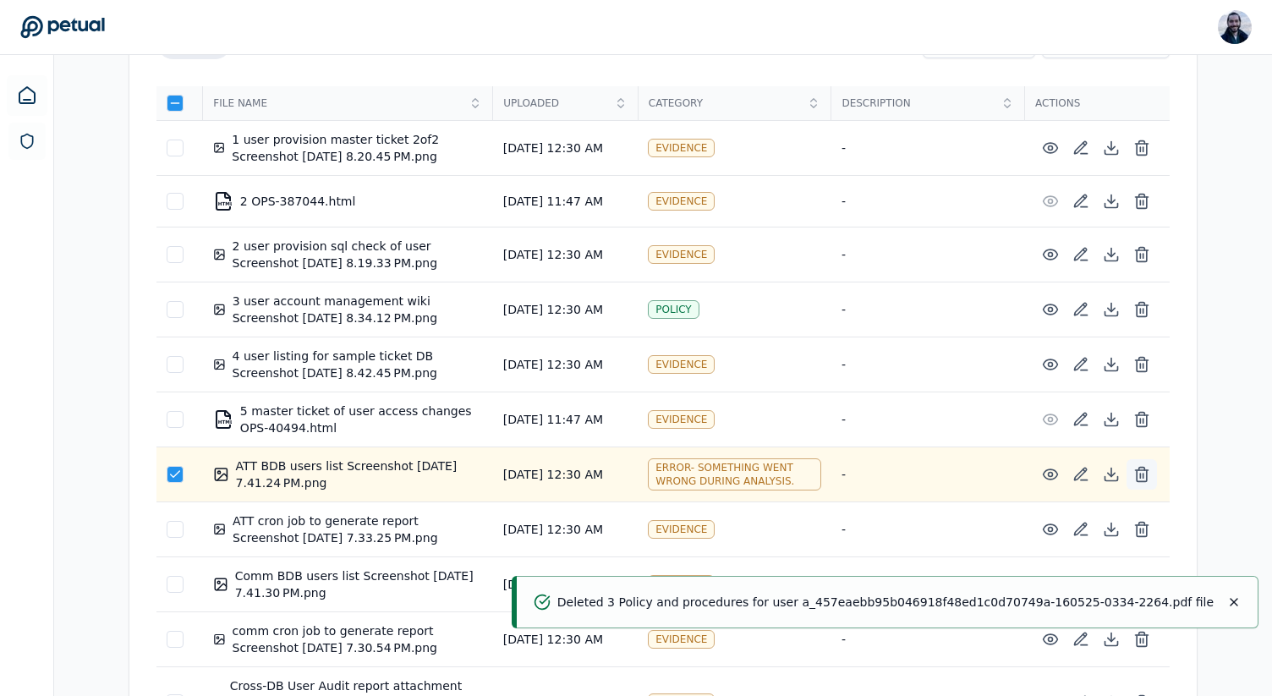
click at [1144, 470] on icon at bounding box center [1142, 469] width 6 height 3
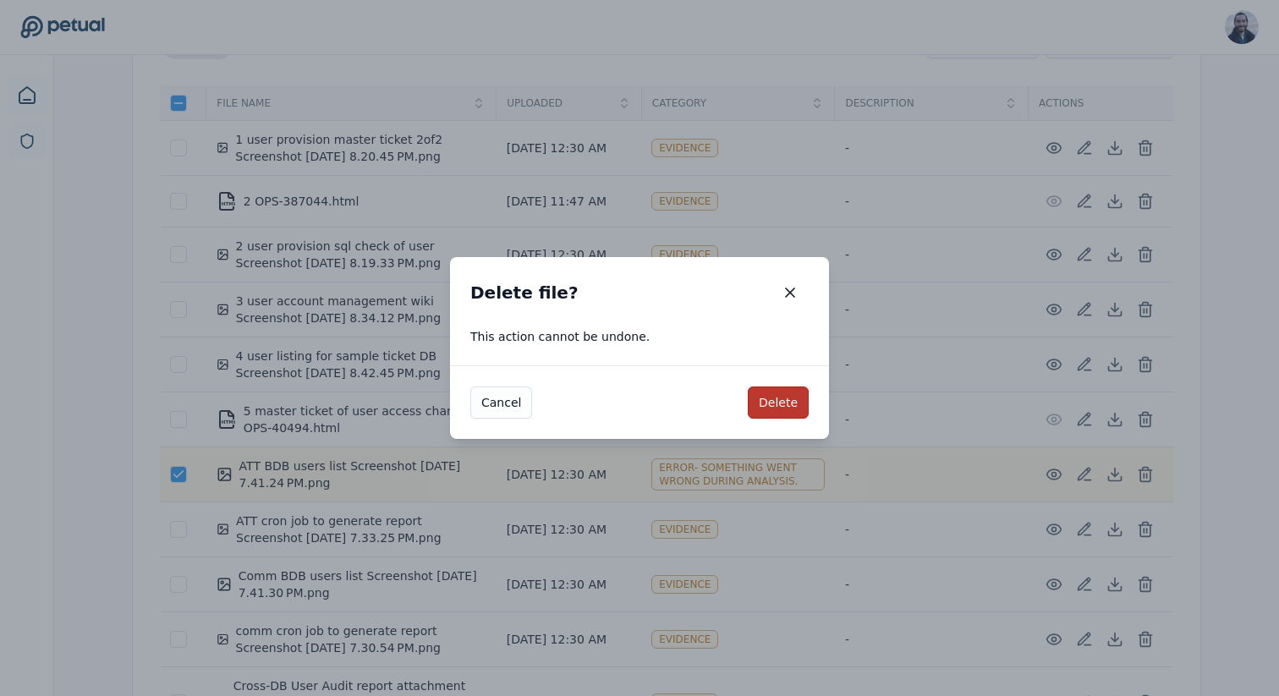
click at [772, 397] on button "Delete" at bounding box center [778, 403] width 61 height 32
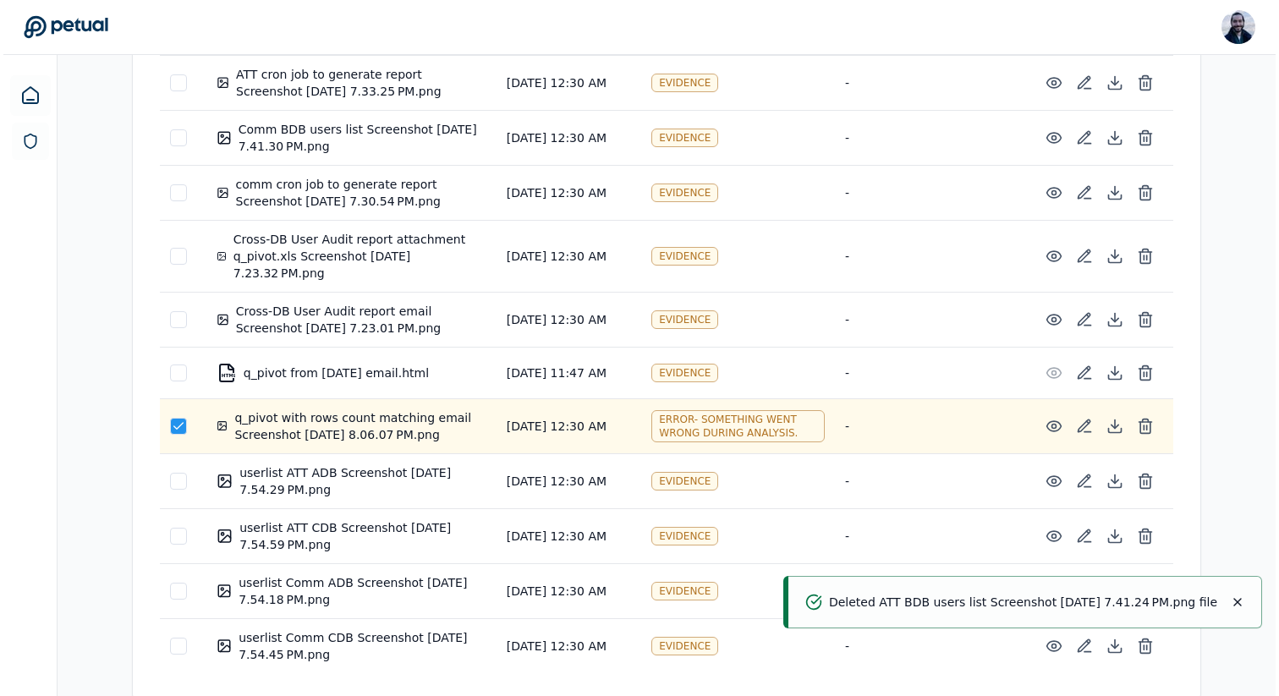
scroll to position [702, 0]
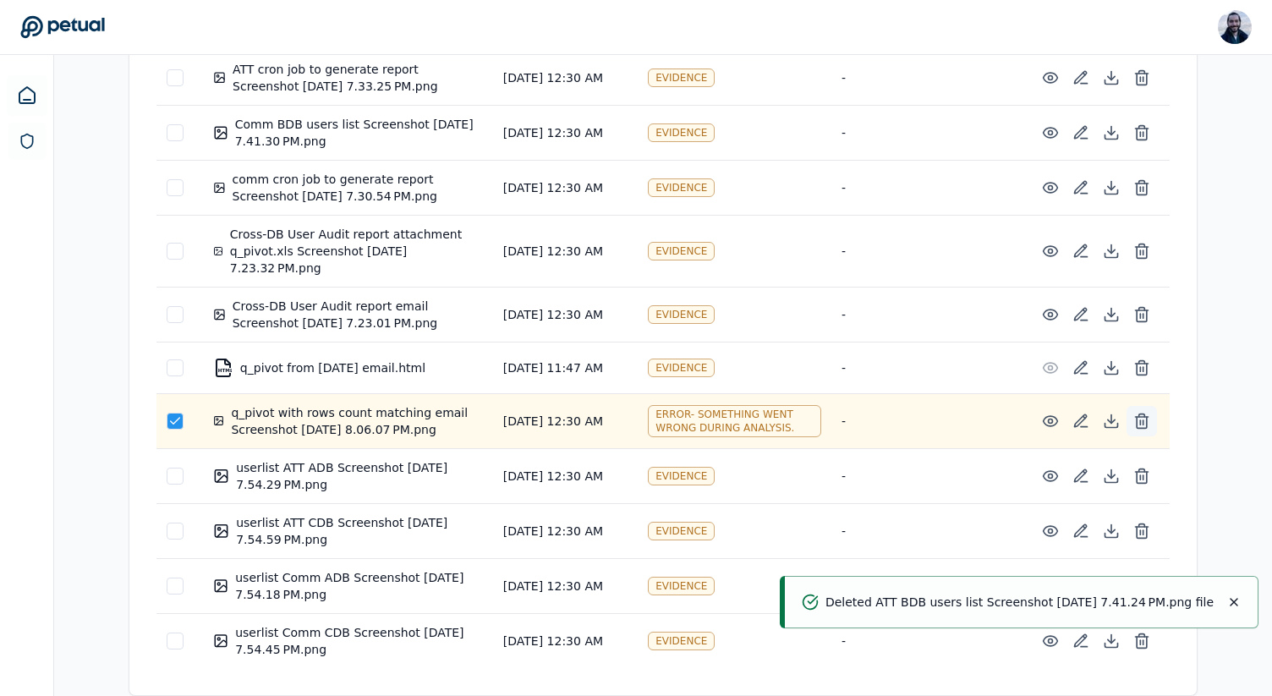
click at [1140, 424] on line at bounding box center [1140, 422] width 0 height 4
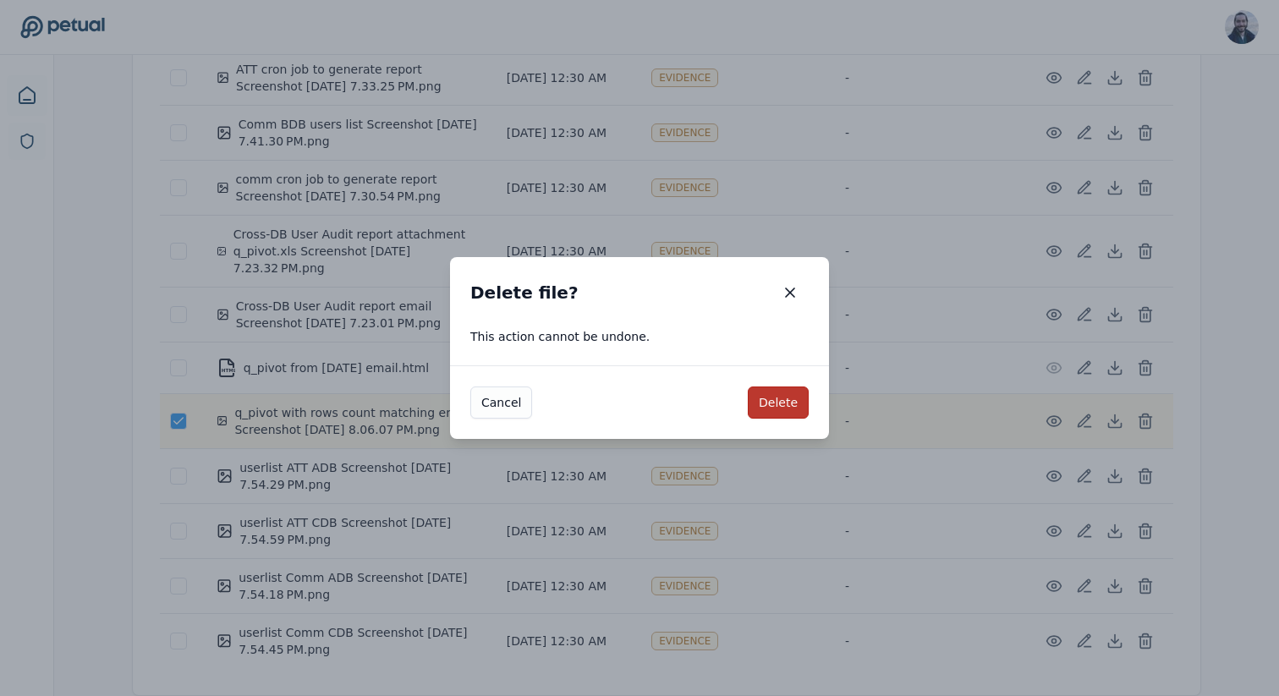
click at [784, 412] on button "Delete" at bounding box center [778, 403] width 61 height 32
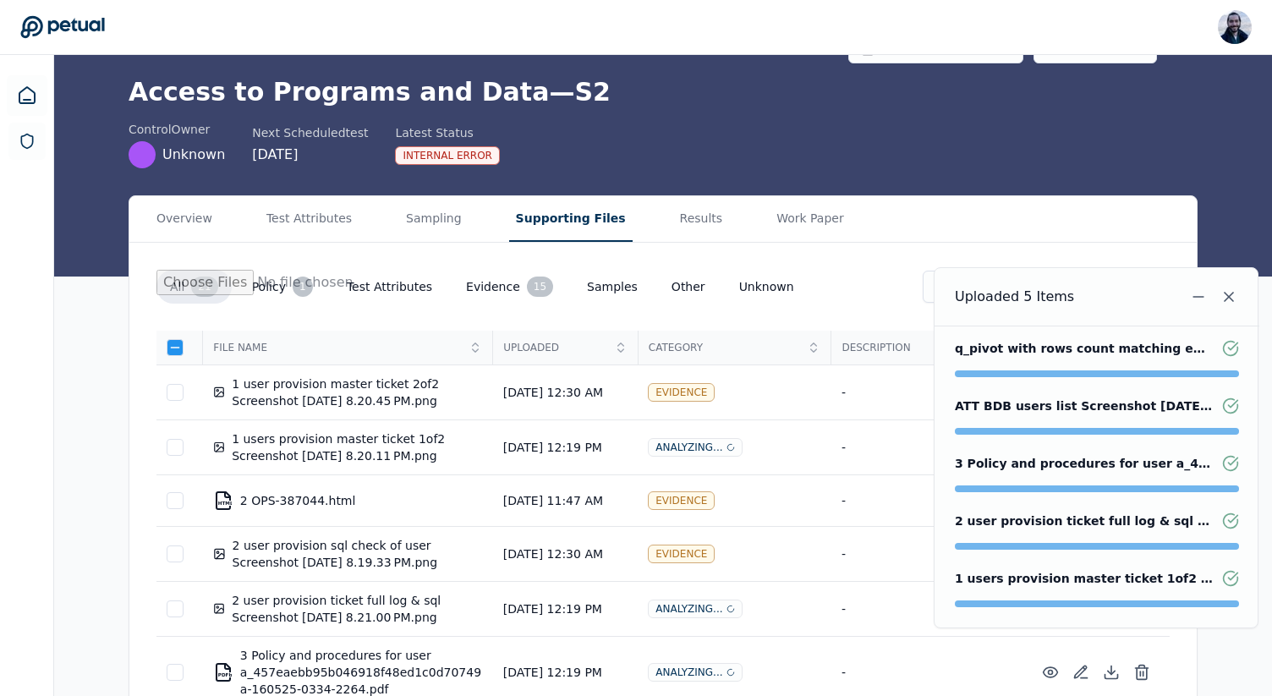
scroll to position [0, 0]
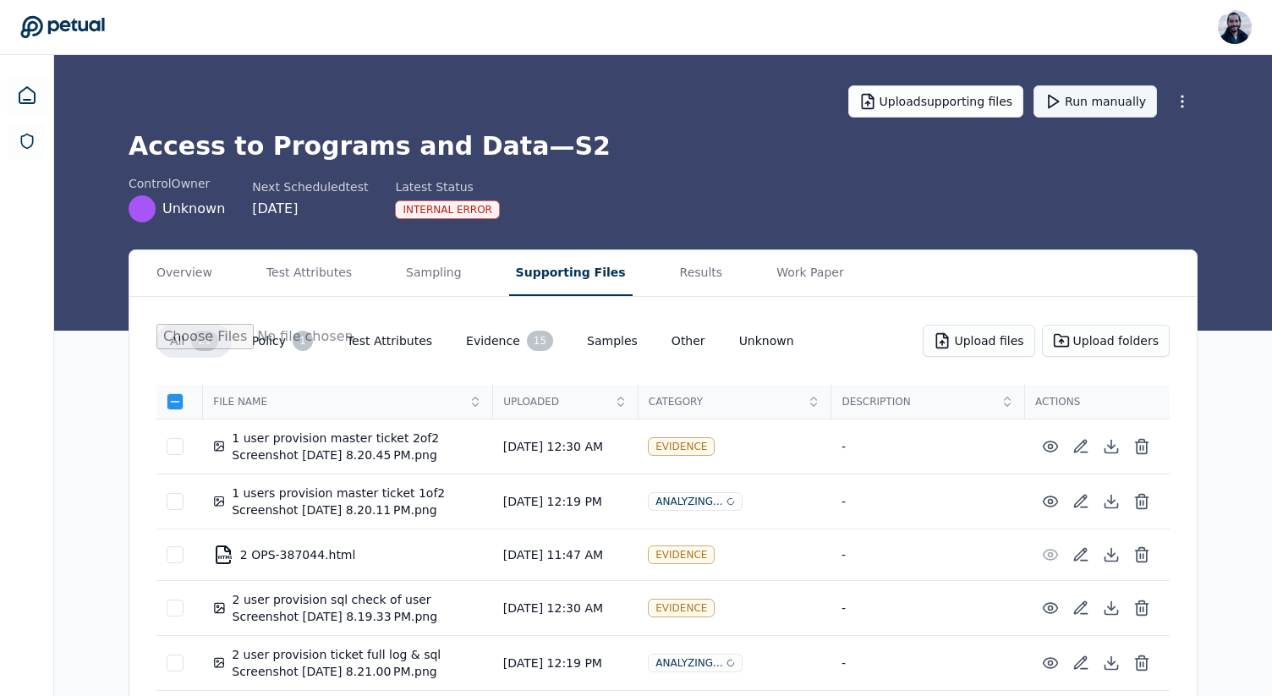
click at [1089, 94] on button "Run manually" at bounding box center [1096, 101] width 124 height 32
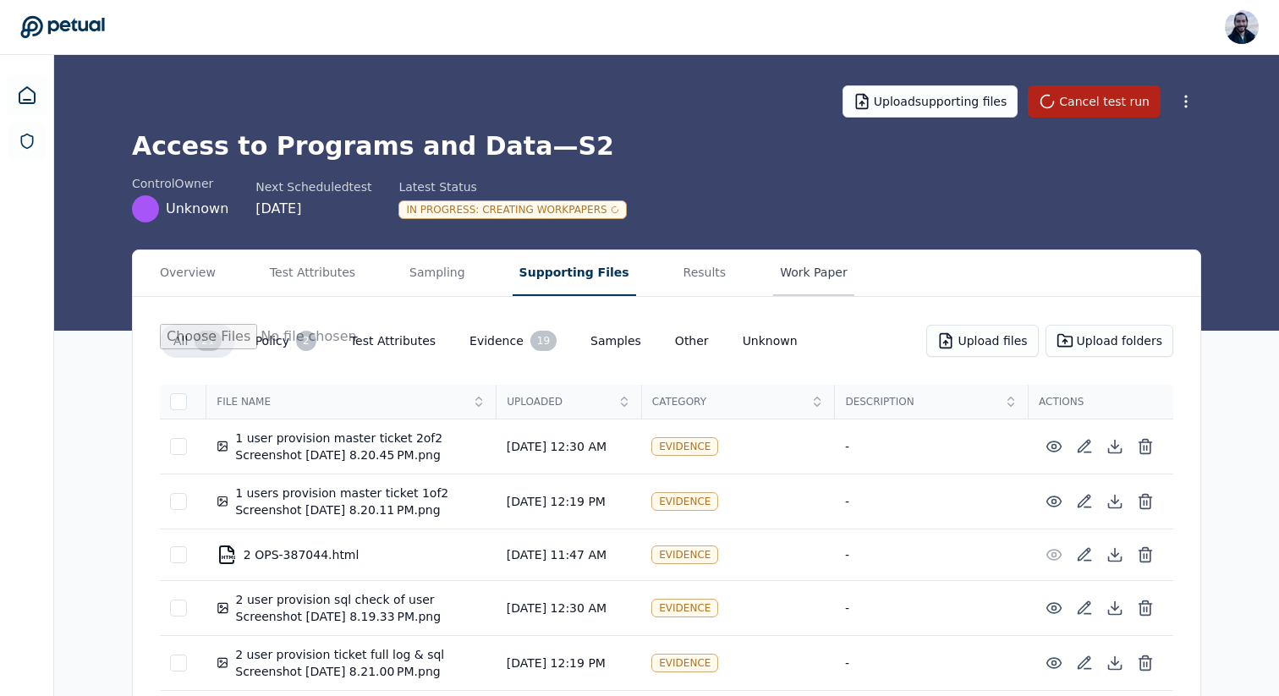
click at [782, 263] on button "Work Paper" at bounding box center [813, 273] width 81 height 46
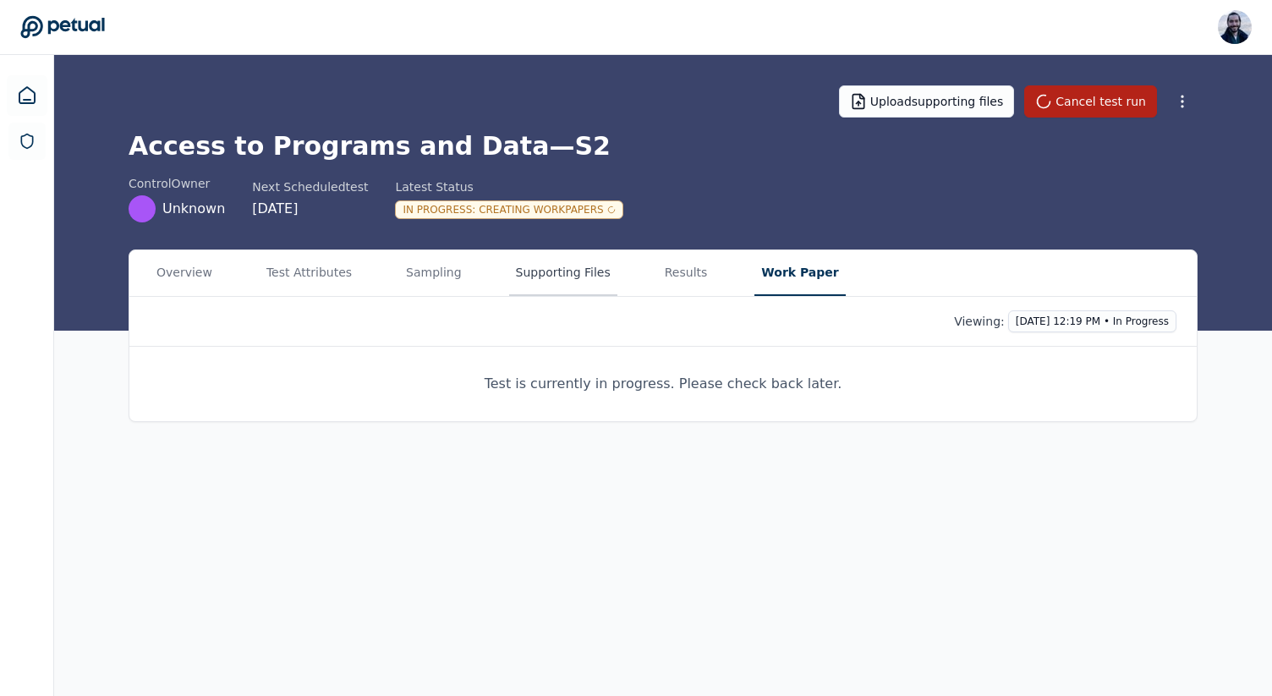
click at [569, 269] on button "Supporting Files" at bounding box center [563, 273] width 108 height 46
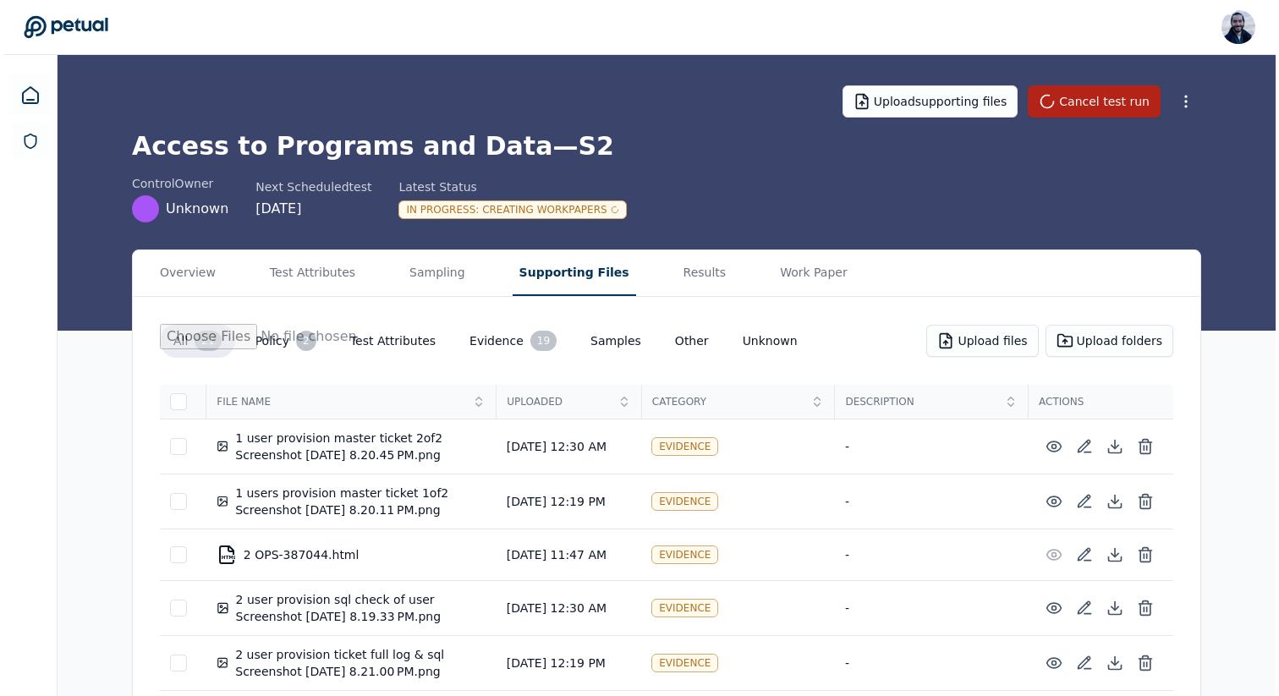
scroll to position [49, 0]
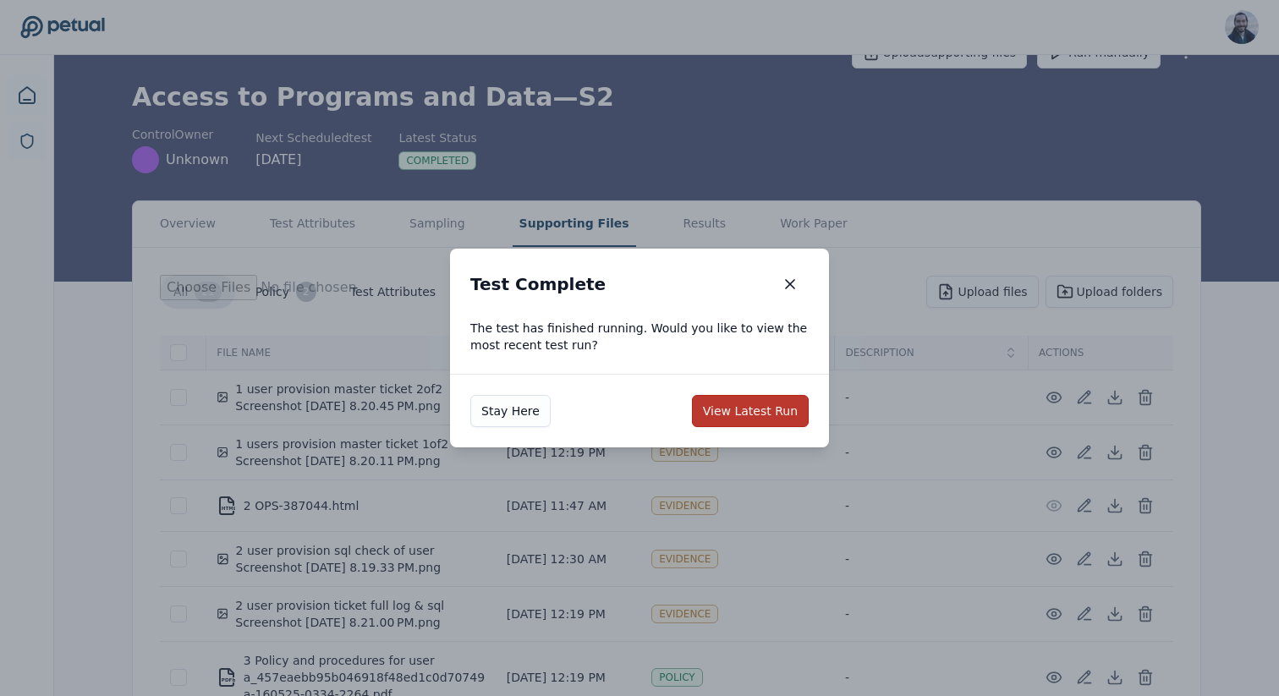
click at [778, 409] on button "View Latest Run" at bounding box center [750, 411] width 117 height 32
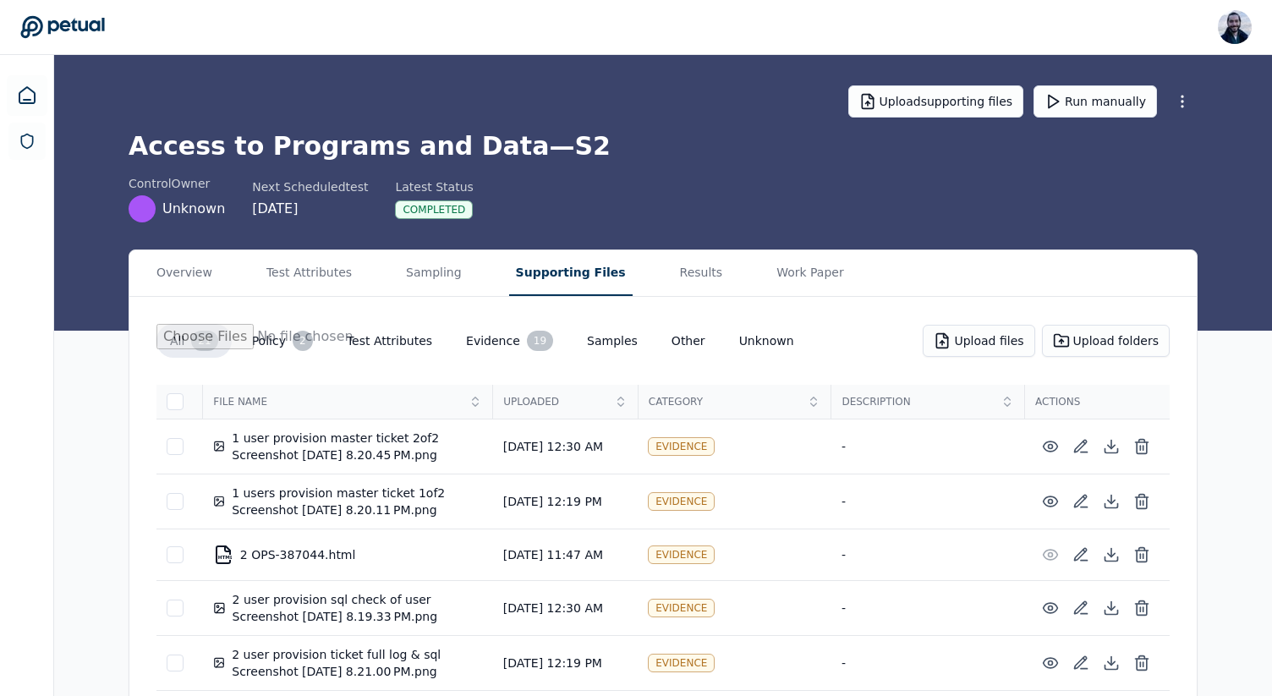
click at [558, 272] on button "Supporting Files" at bounding box center [571, 273] width 124 height 46
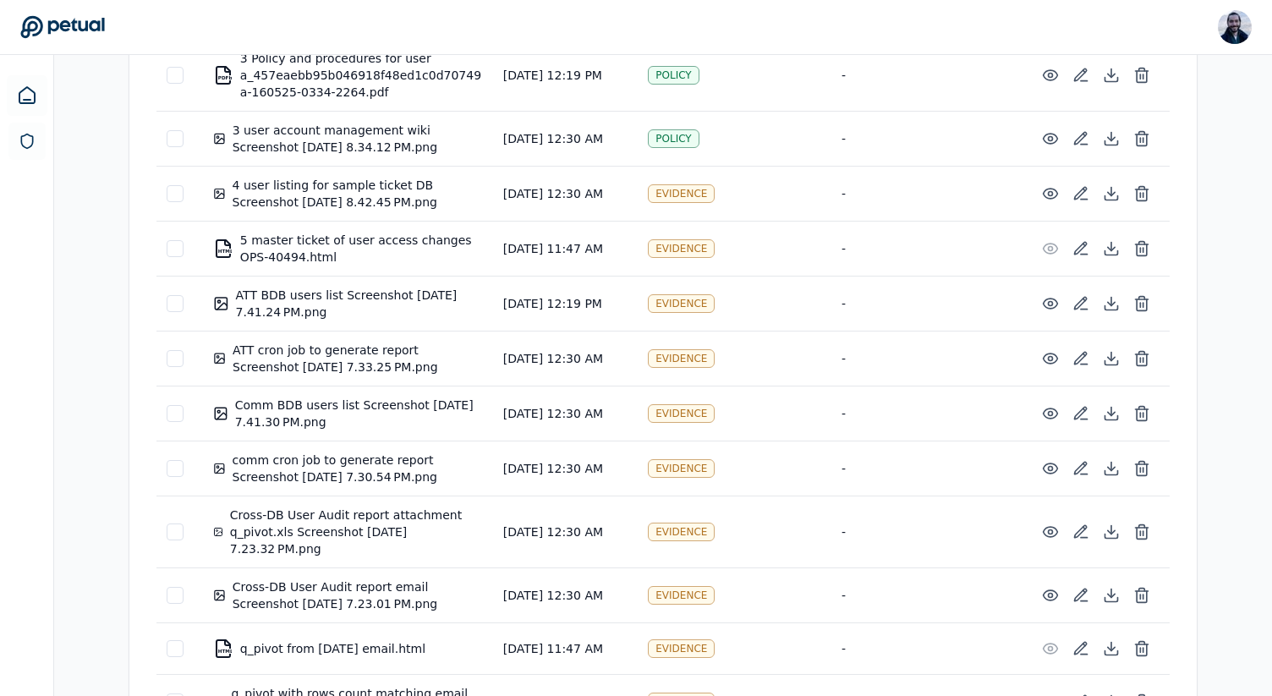
scroll to position [939, 0]
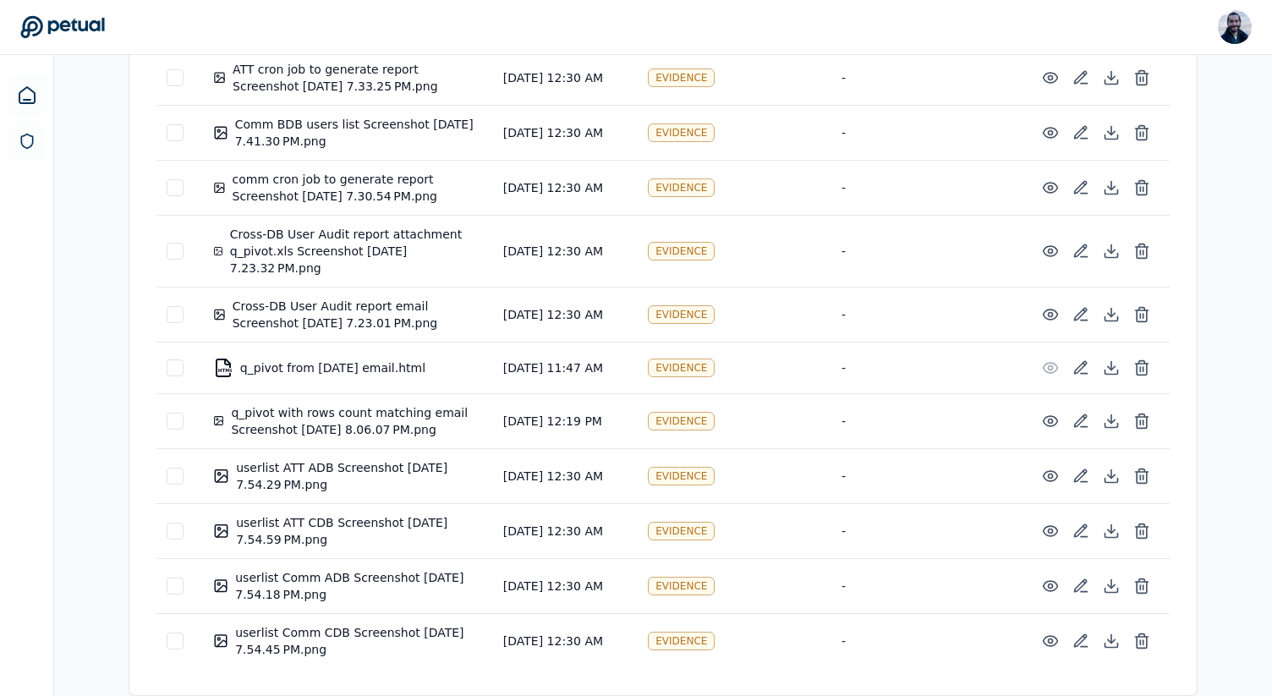
click at [1104, 415] on icon at bounding box center [1111, 421] width 17 height 17
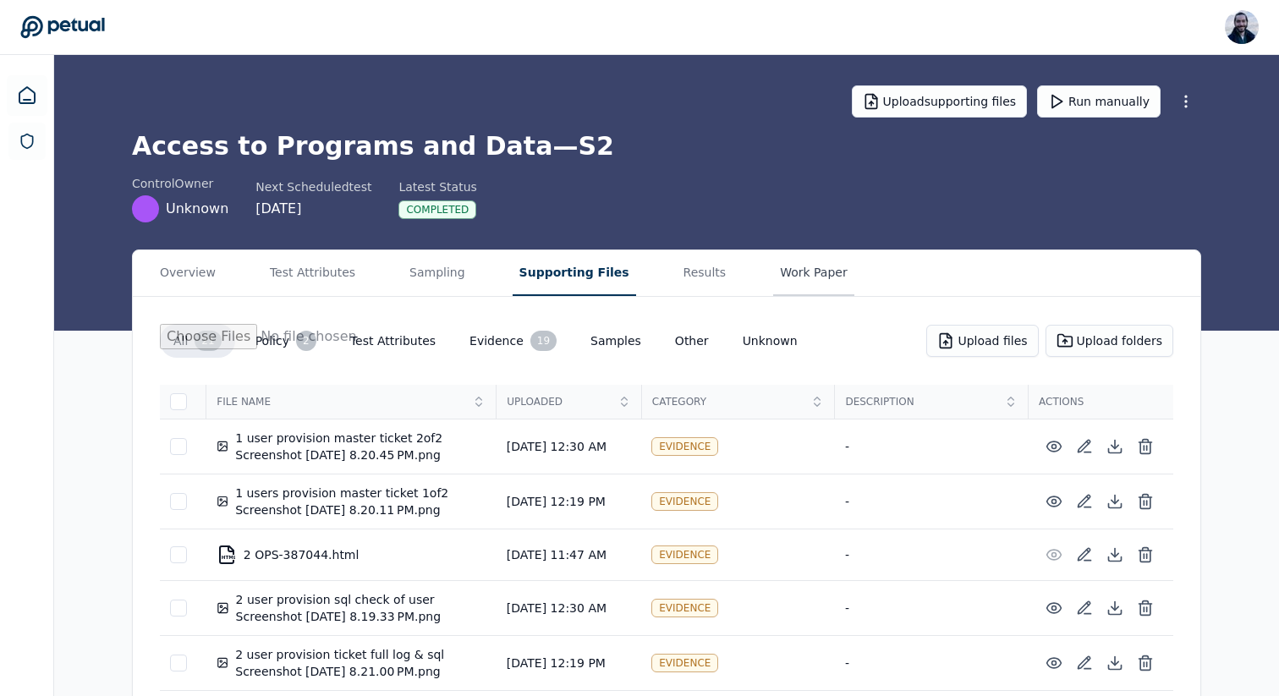
click at [773, 261] on button "Work Paper" at bounding box center [813, 273] width 81 height 46
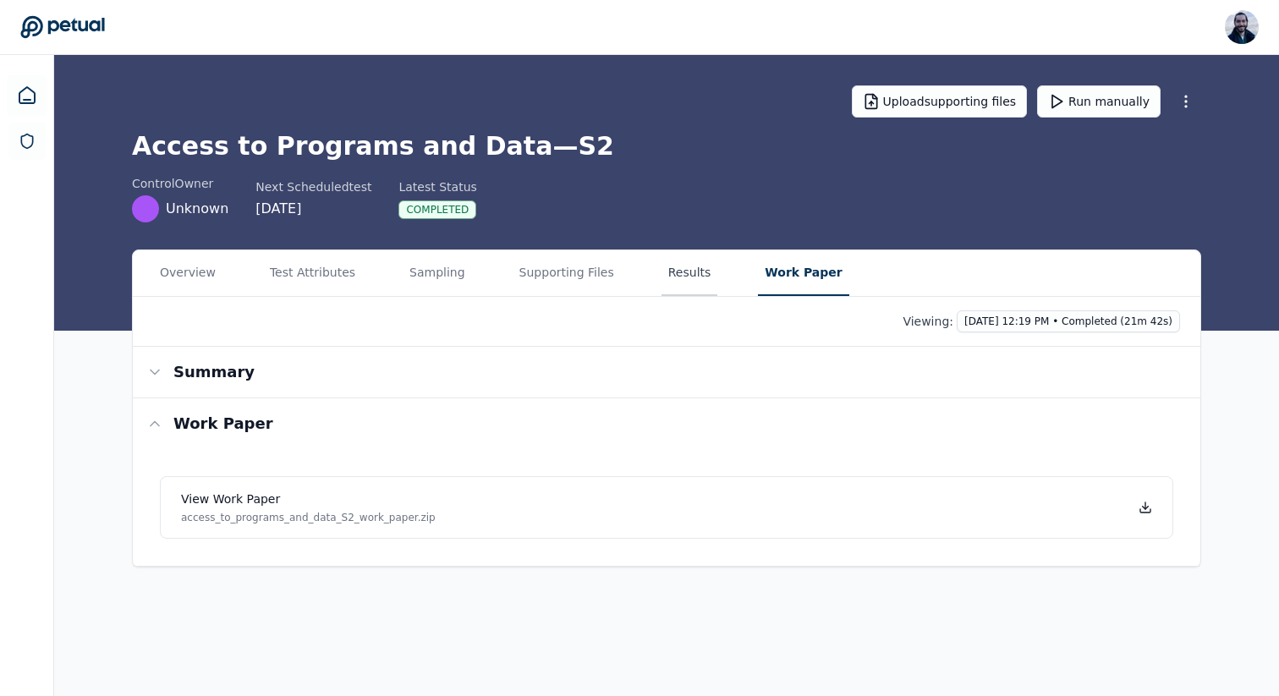
click at [667, 266] on button "Results" at bounding box center [690, 273] width 57 height 46
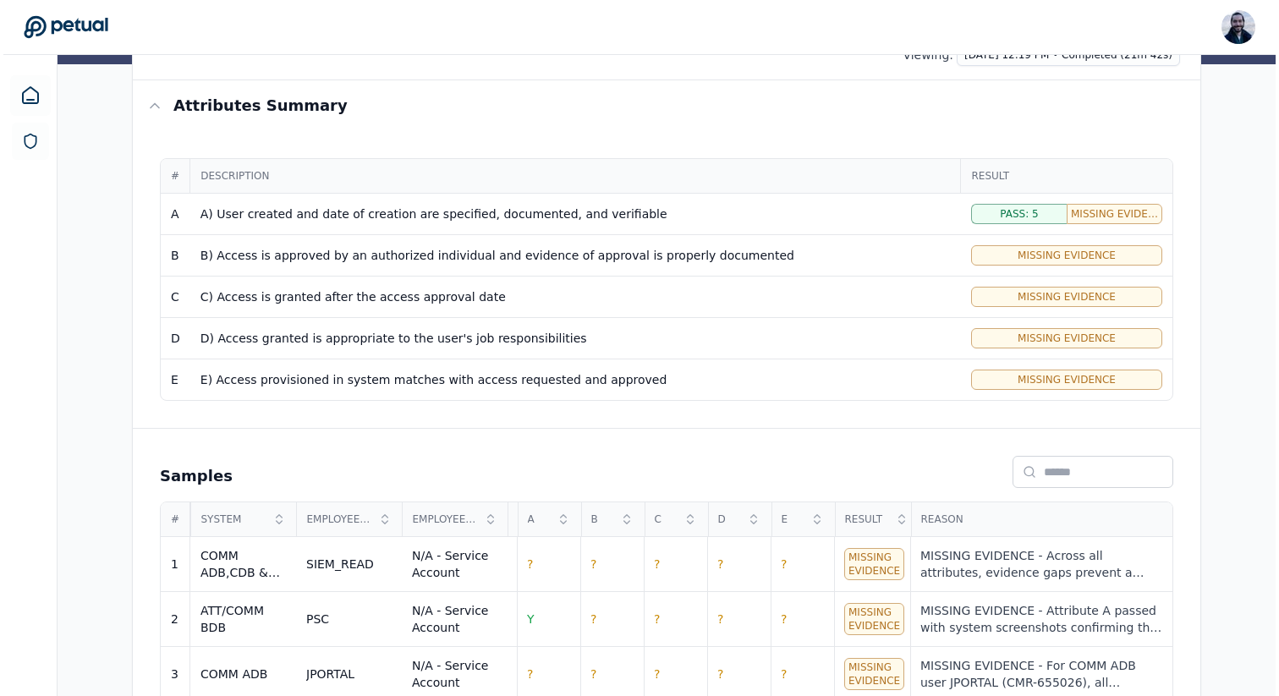
scroll to position [470, 0]
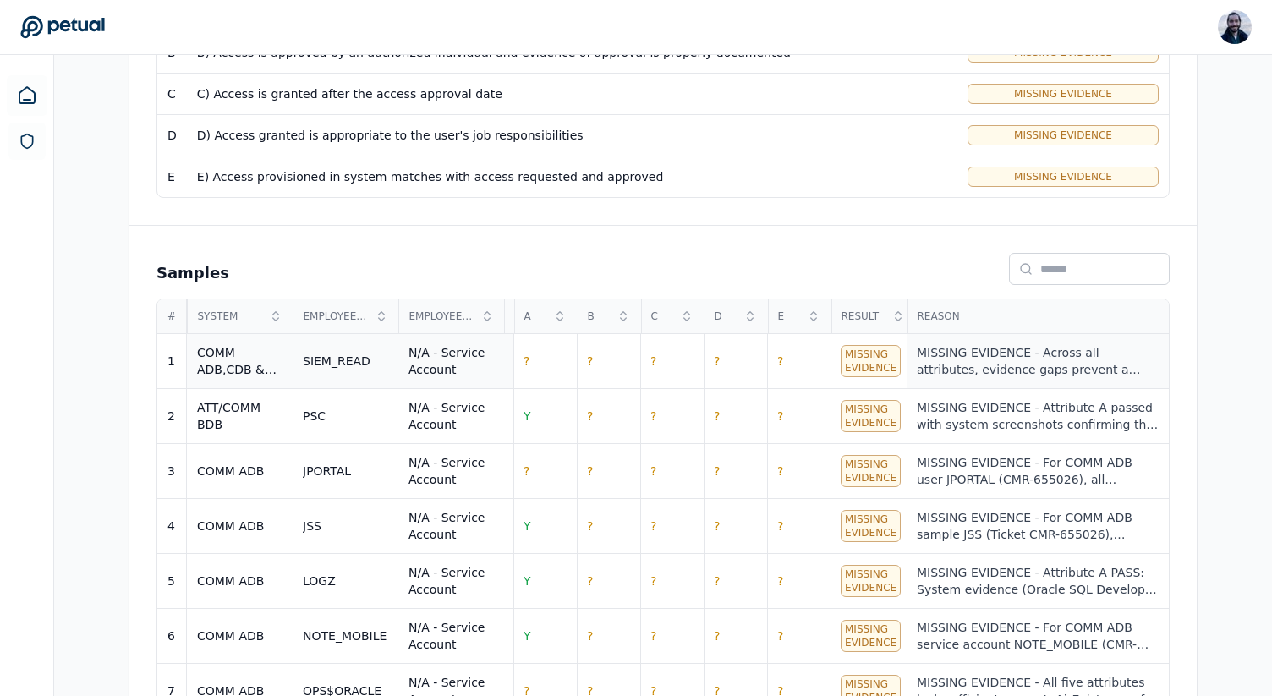
click at [1019, 363] on div "MISSING EVIDENCE - Across all attributes, evidence gaps prevent a conclusion fo…" at bounding box center [1039, 361] width 242 height 34
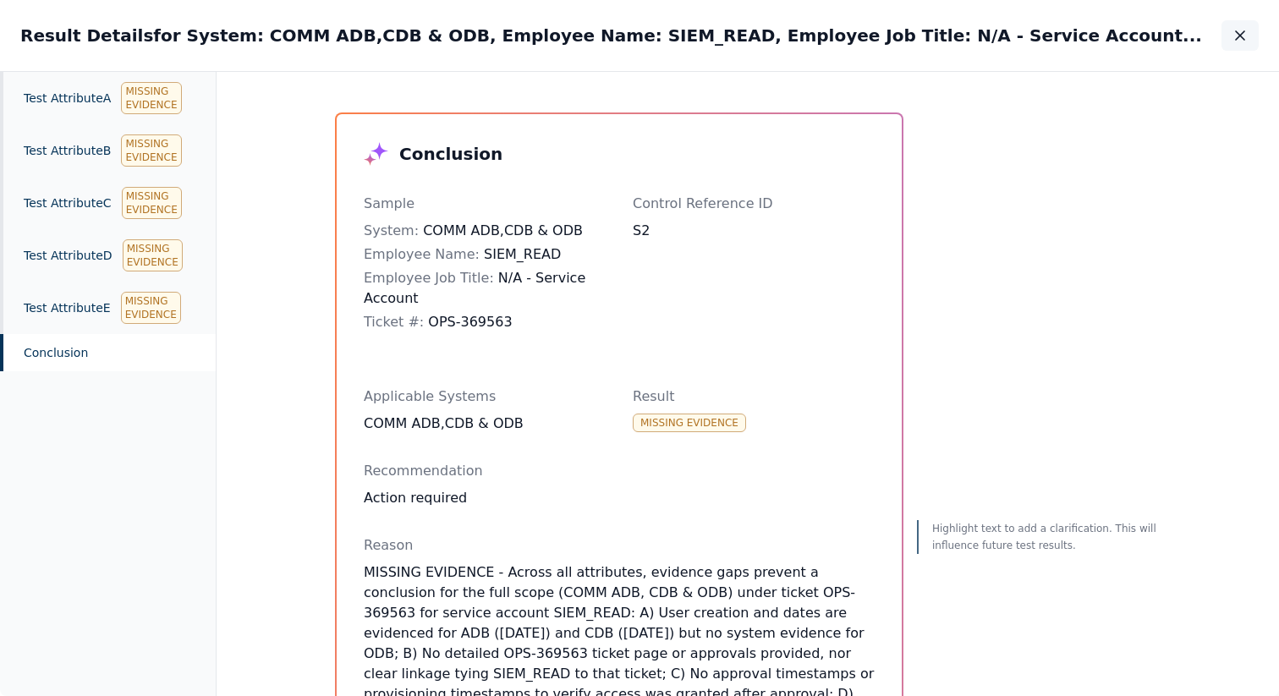
click at [1239, 32] on icon "button" at bounding box center [1240, 35] width 17 height 17
